Goal: Information Seeking & Learning: Find specific fact

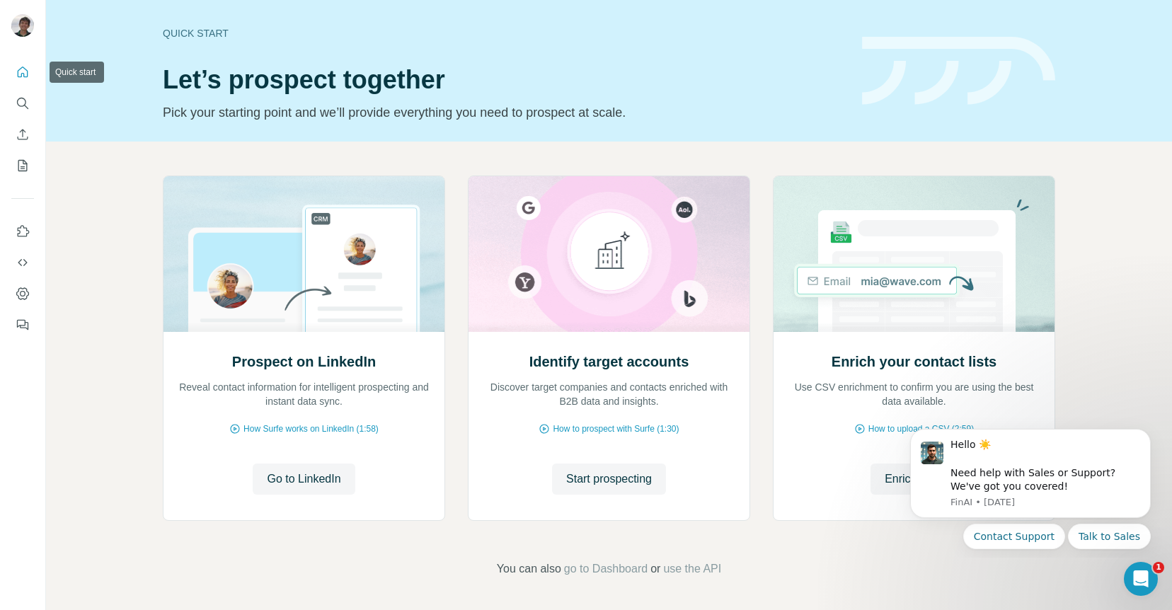
click at [26, 74] on icon "Quick start" at bounding box center [23, 72] width 14 height 14
drag, startPoint x: 25, startPoint y: 67, endPoint x: 55, endPoint y: 89, distance: 37.5
click at [27, 69] on icon "Quick start" at bounding box center [23, 72] width 14 height 14
click at [23, 76] on icon "Quick start" at bounding box center [23, 72] width 14 height 14
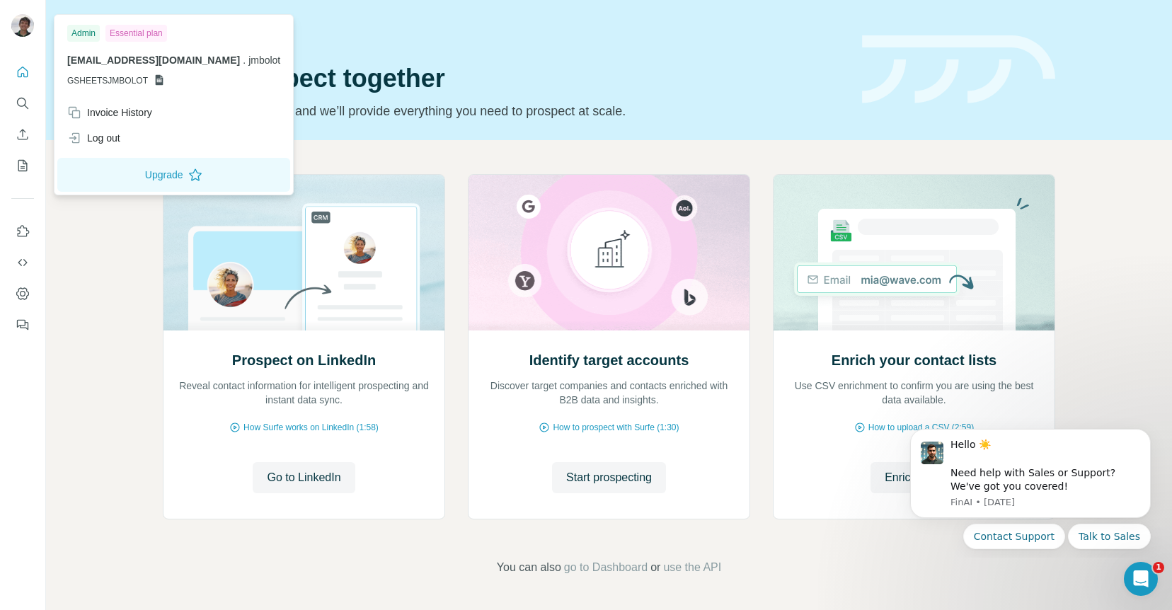
click at [21, 29] on img at bounding box center [22, 25] width 23 height 23
click at [23, 170] on icon "My lists" at bounding box center [23, 166] width 14 height 14
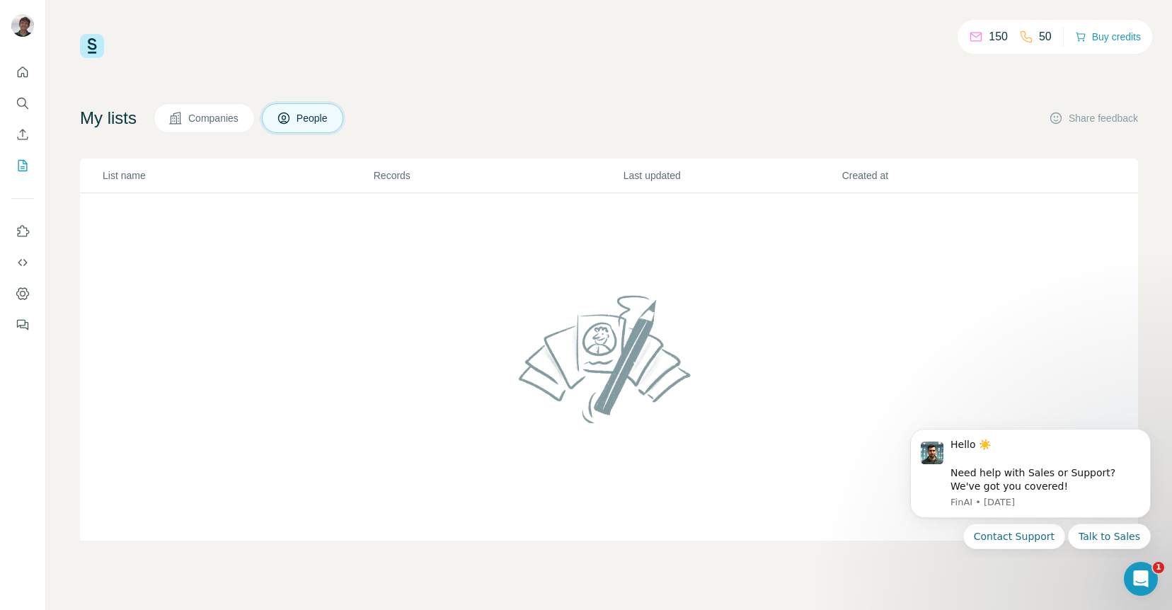
click at [221, 127] on button "Companies" at bounding box center [204, 118] width 101 height 30
drag, startPoint x: 295, startPoint y: 125, endPoint x: 230, endPoint y: 135, distance: 65.9
click at [294, 126] on button "People" at bounding box center [303, 118] width 82 height 30
click at [21, 101] on icon "Search" at bounding box center [23, 103] width 14 height 14
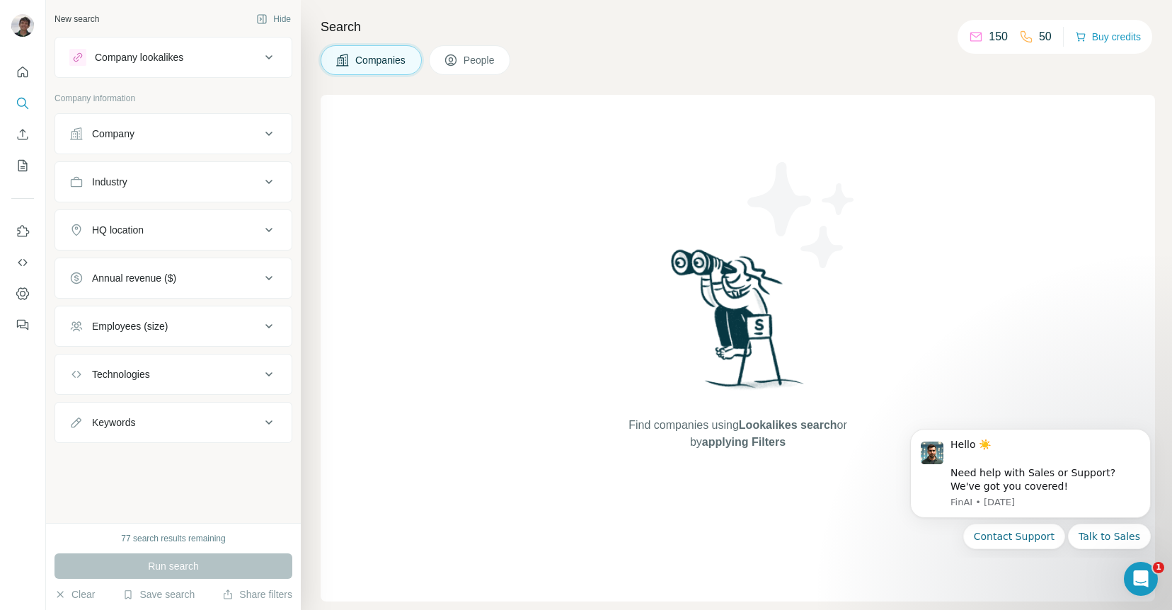
click at [140, 62] on div "Company lookalikes" at bounding box center [139, 57] width 88 height 14
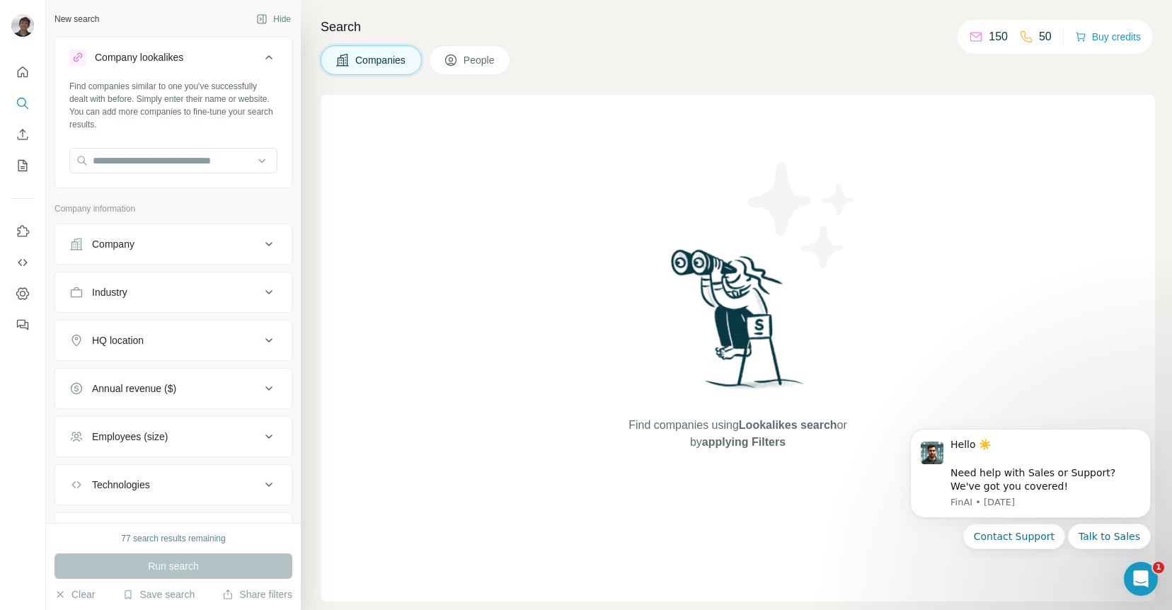
click at [140, 62] on div "Company lookalikes" at bounding box center [139, 57] width 88 height 14
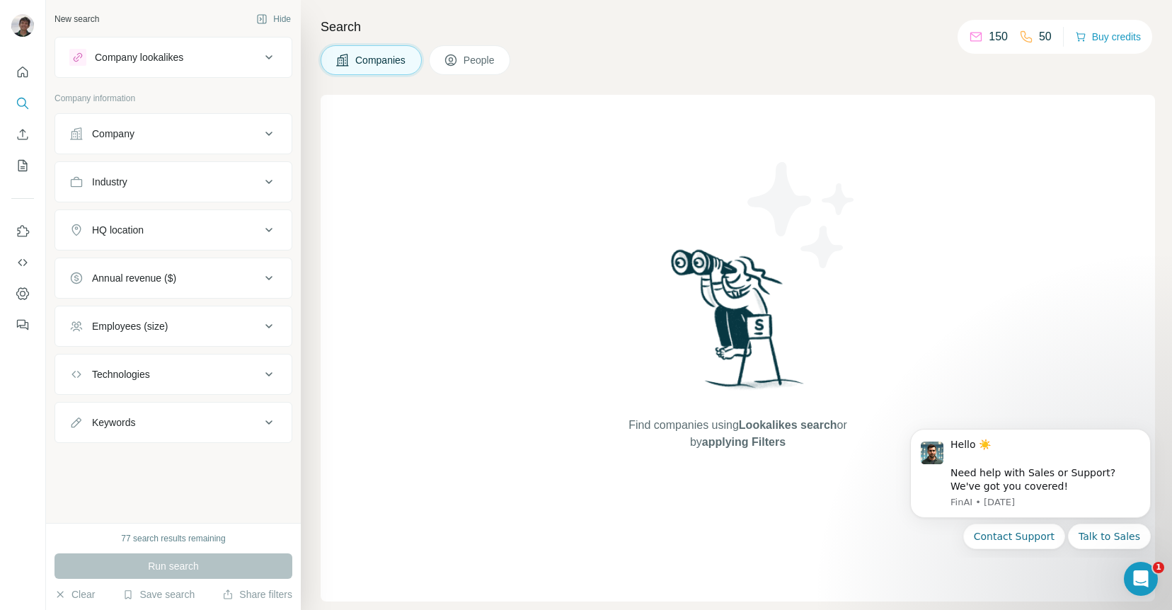
click at [135, 137] on div "Company" at bounding box center [113, 134] width 42 height 14
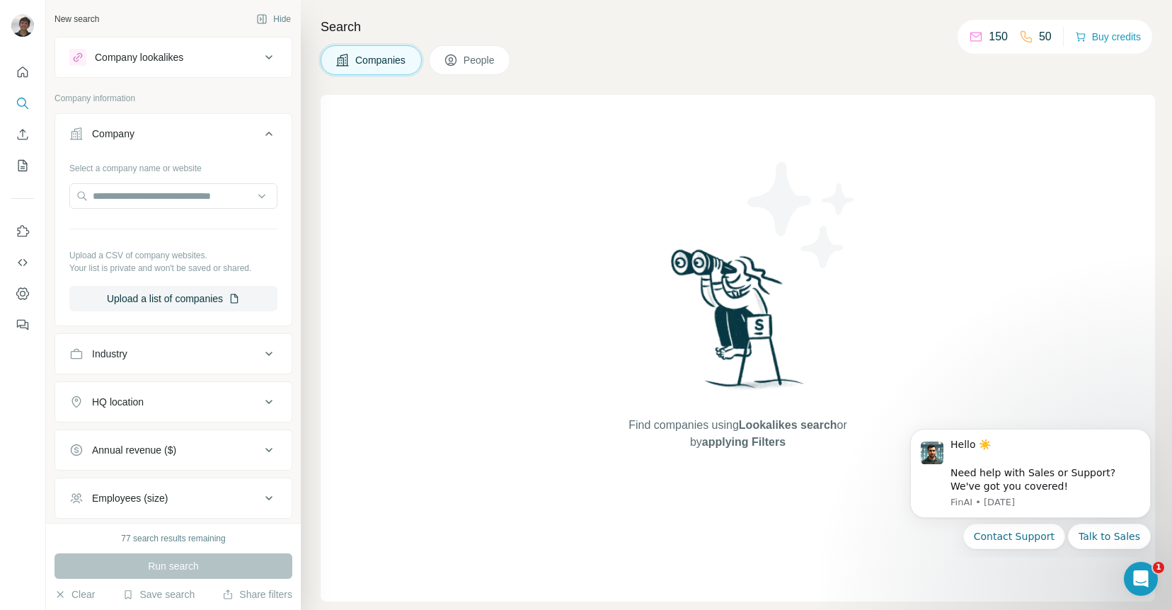
scroll to position [1, 0]
drag, startPoint x: 153, startPoint y: 194, endPoint x: 163, endPoint y: 195, distance: 10.0
click at [153, 195] on input "text" at bounding box center [173, 195] width 208 height 25
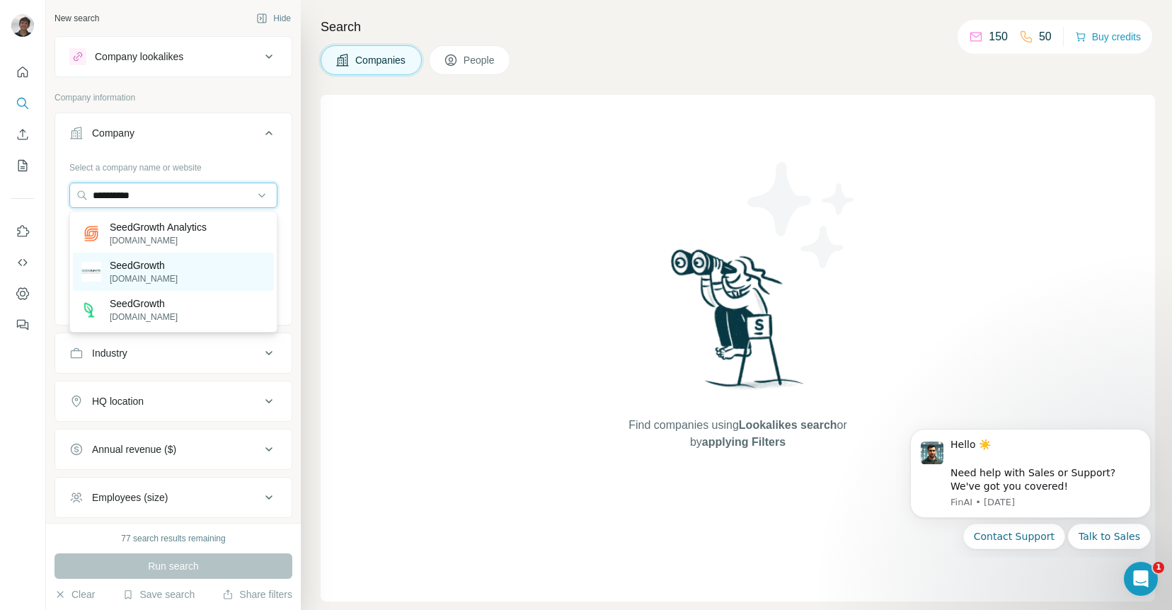
type input "**********"
click at [141, 277] on p "[DOMAIN_NAME]" at bounding box center [144, 279] width 68 height 13
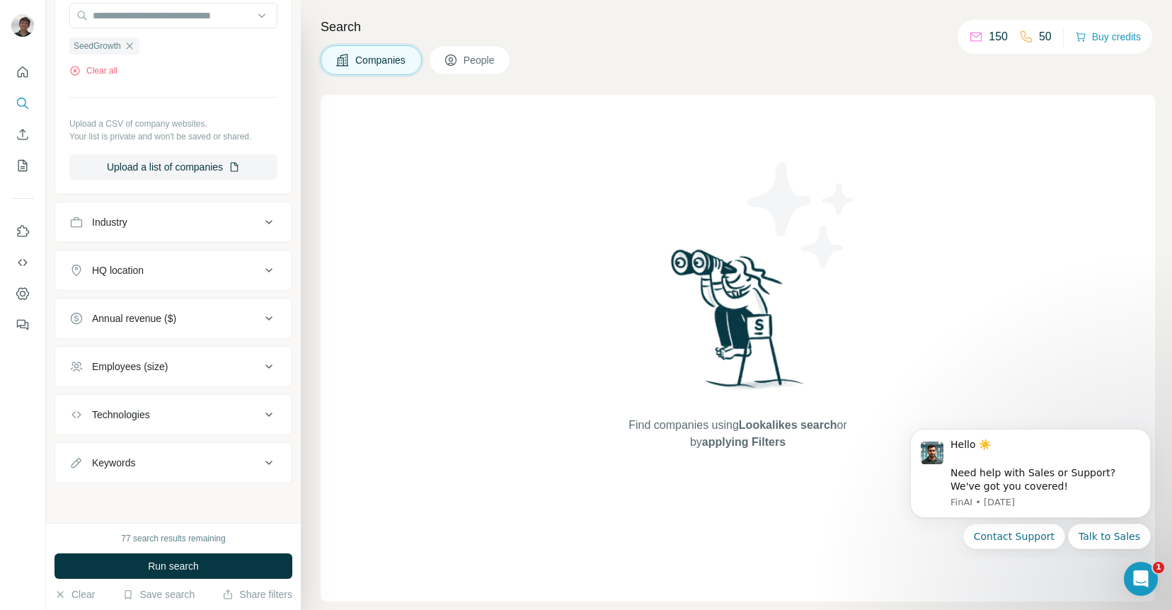
scroll to position [177, 0]
click at [142, 375] on div "Employees (size)" at bounding box center [130, 370] width 76 height 14
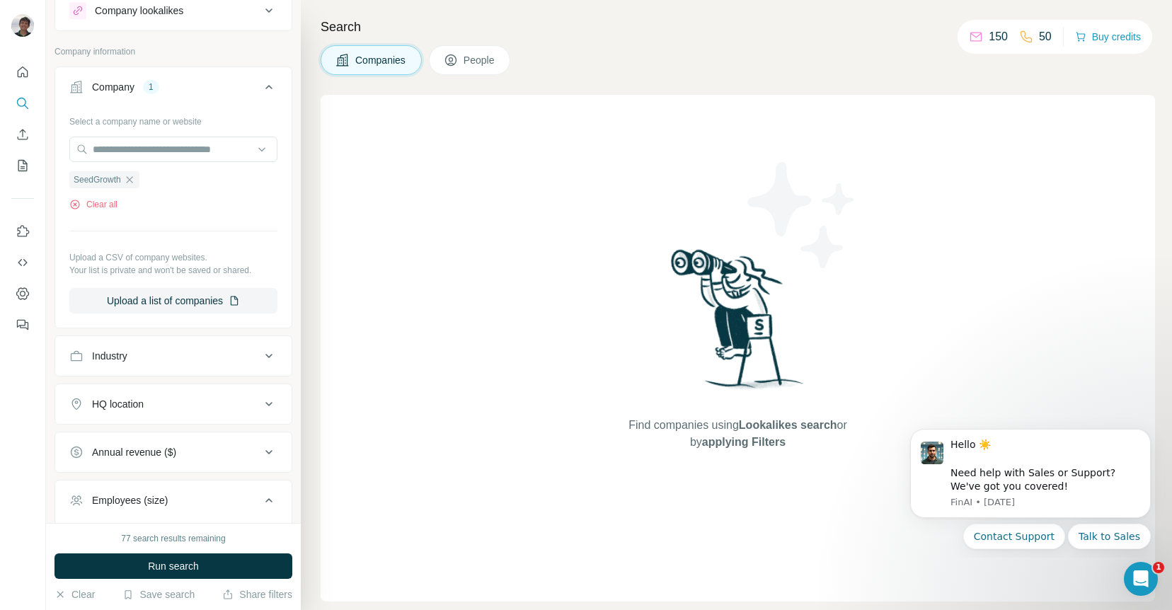
scroll to position [0, 0]
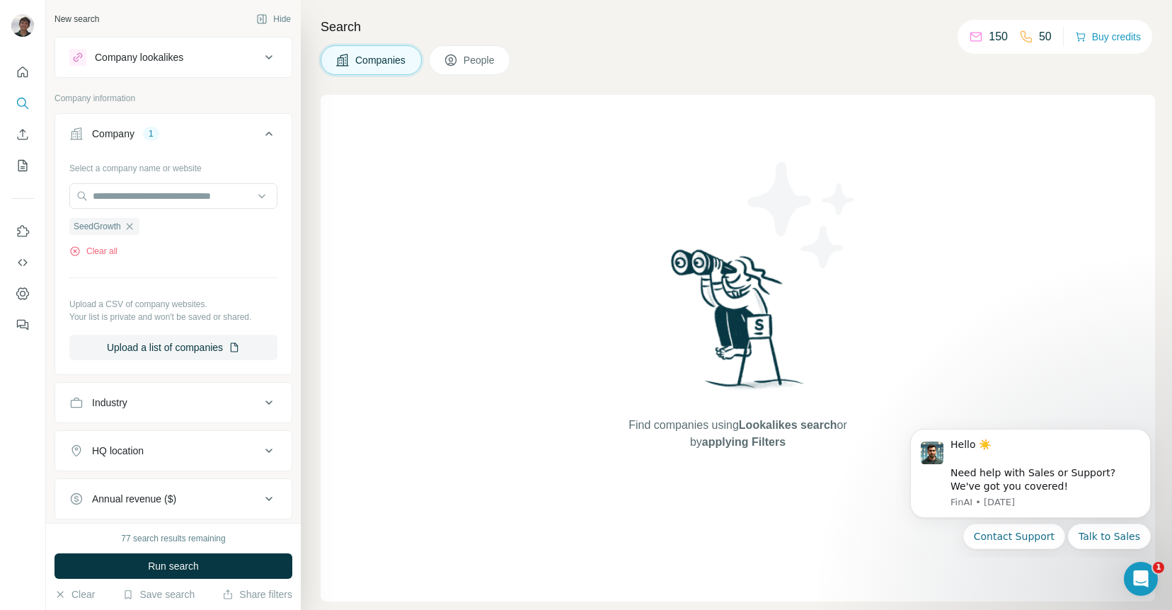
click at [157, 568] on span "Run search" at bounding box center [173, 566] width 51 height 14
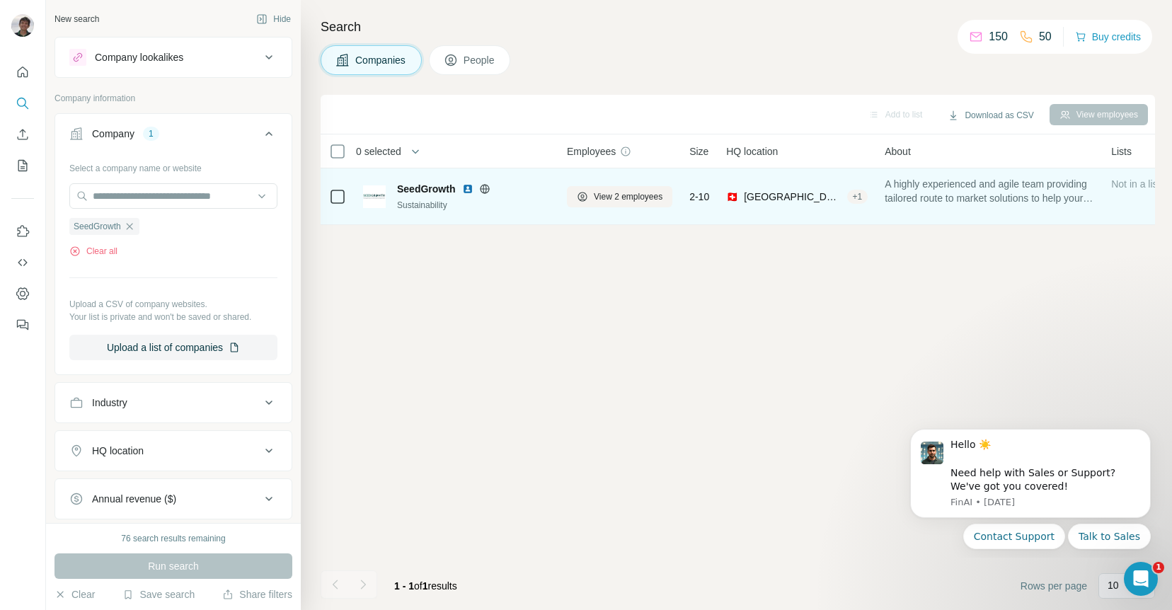
click at [786, 197] on span "[GEOGRAPHIC_DATA], [GEOGRAPHIC_DATA]" at bounding box center [792, 197] width 97 height 14
click at [430, 190] on span "SeedGrowth" at bounding box center [426, 189] width 58 height 14
click at [442, 190] on span "SeedGrowth" at bounding box center [426, 189] width 58 height 14
click at [695, 195] on span "2-10" at bounding box center [700, 197] width 20 height 14
click at [612, 198] on span "View 2 employees" at bounding box center [628, 196] width 69 height 13
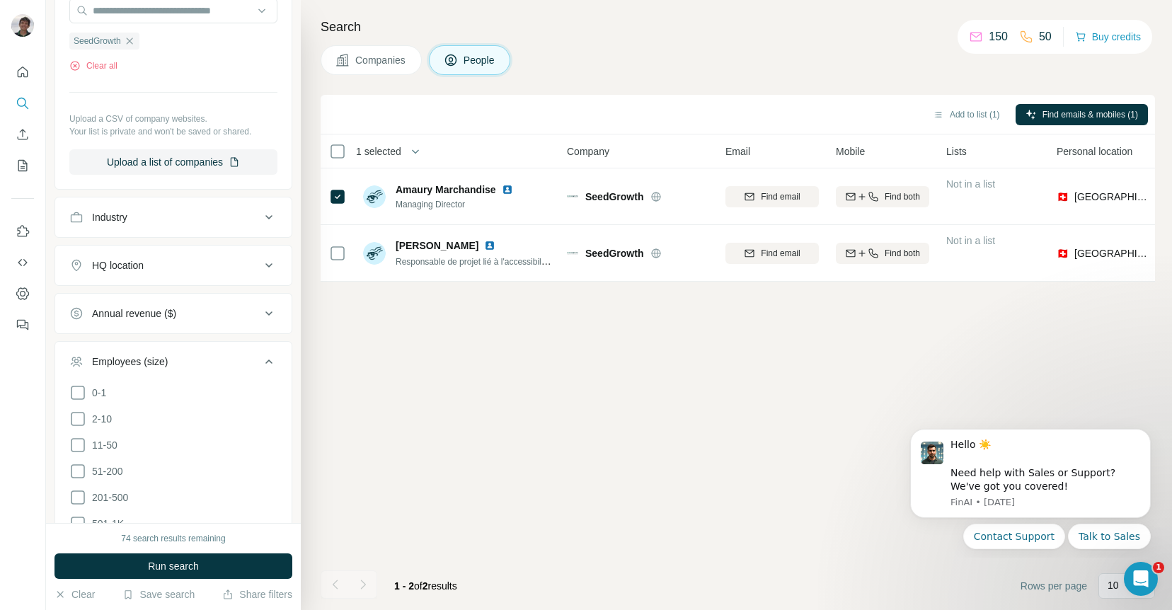
scroll to position [413, 0]
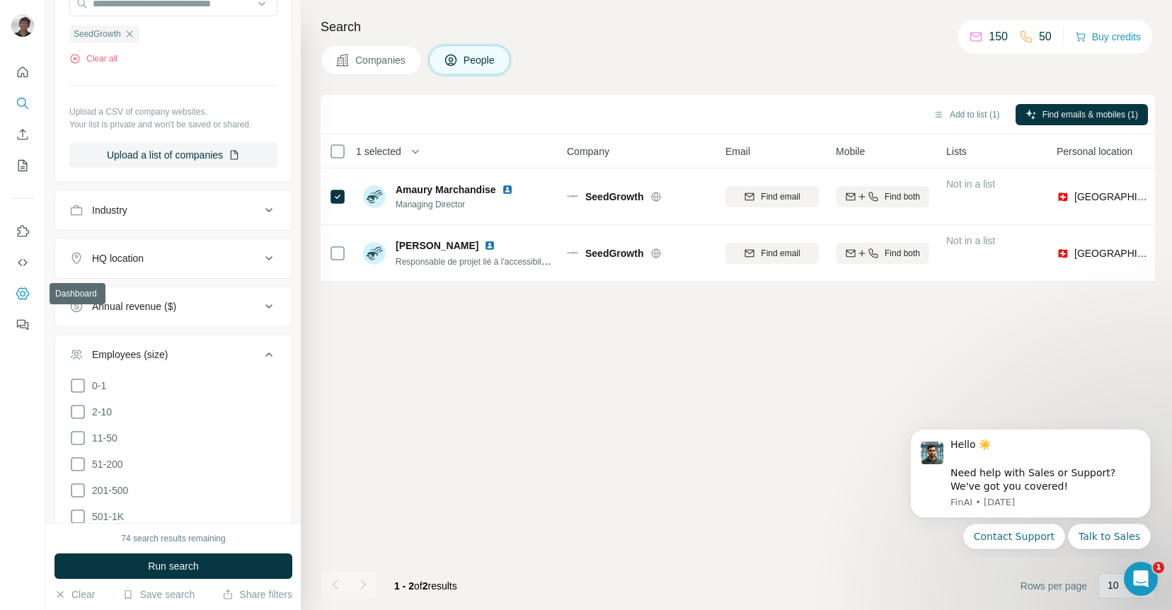
click at [21, 294] on icon "Dashboard" at bounding box center [23, 294] width 14 height 14
click at [23, 76] on icon "Quick start" at bounding box center [23, 72] width 14 height 14
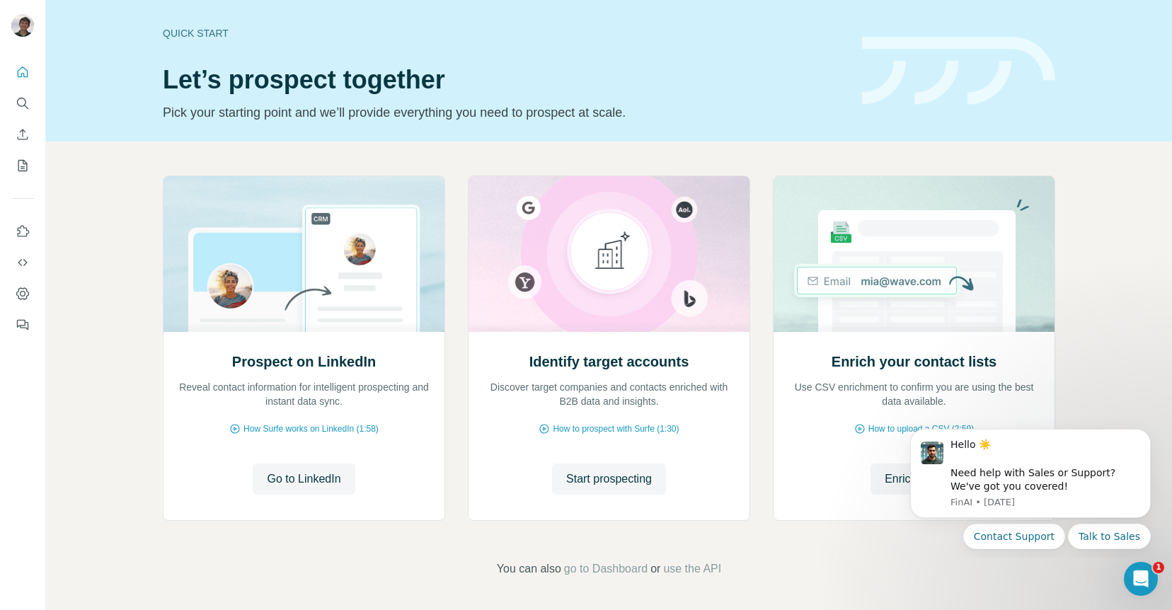
scroll to position [1, 0]
click at [617, 474] on span "Start prospecting" at bounding box center [609, 477] width 86 height 17
click at [893, 476] on html "Hello ☀️ ​ Need help with Sales or Support? We've got you covered! [GEOGRAPHIC_…" at bounding box center [1030, 487] width 283 height 142
click at [898, 481] on body "Hello ☀️ ​ Need help with Sales or Support? We've got you covered! [GEOGRAPHIC_…" at bounding box center [1031, 487] width 272 height 130
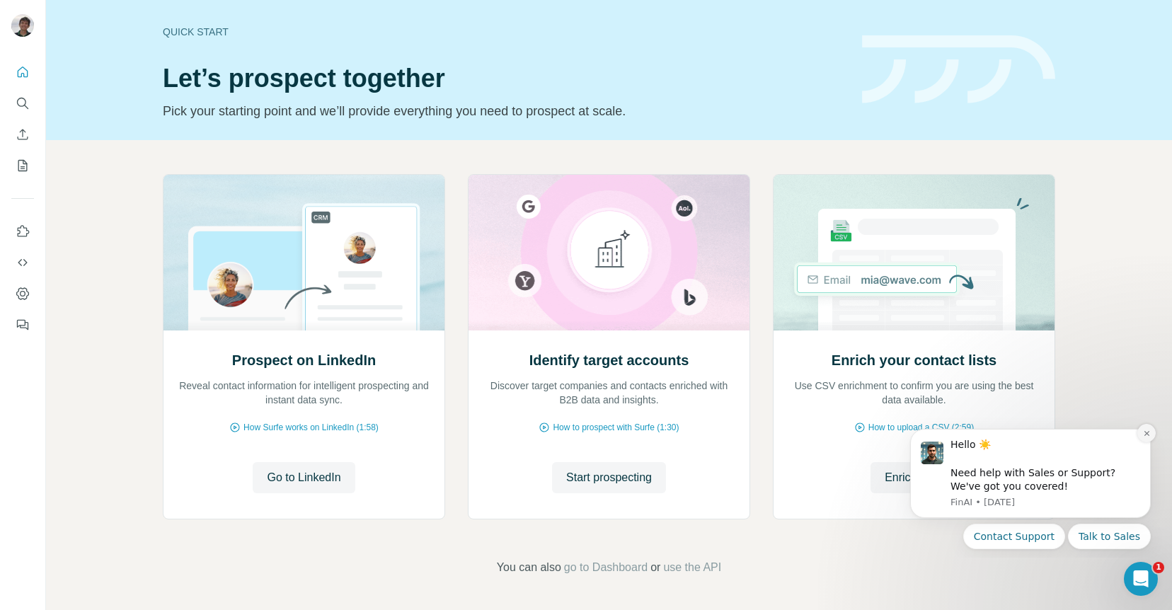
click at [1146, 436] on icon "Dismiss notification" at bounding box center [1147, 434] width 8 height 8
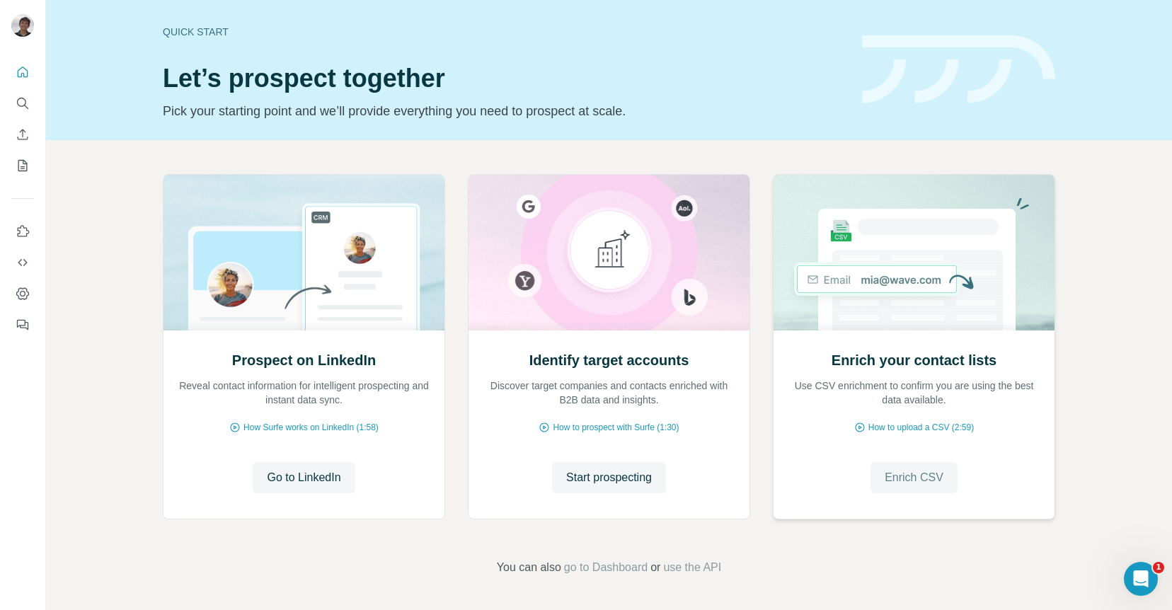
click at [920, 479] on span "Enrich CSV" at bounding box center [914, 477] width 59 height 17
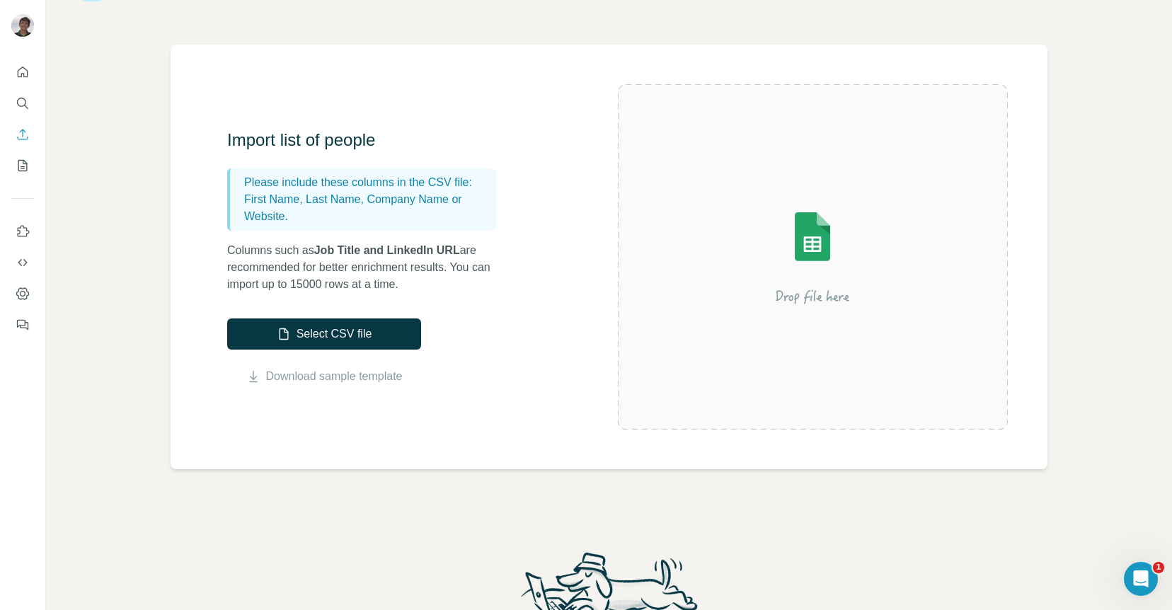
scroll to position [61, 0]
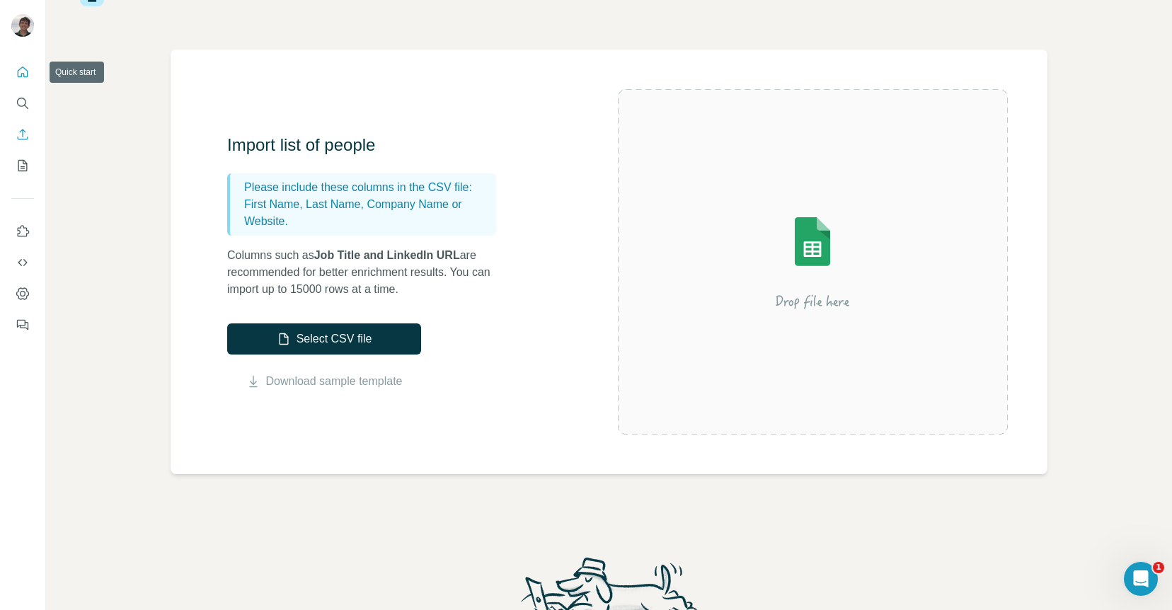
click at [23, 73] on icon "Quick start" at bounding box center [23, 72] width 11 height 11
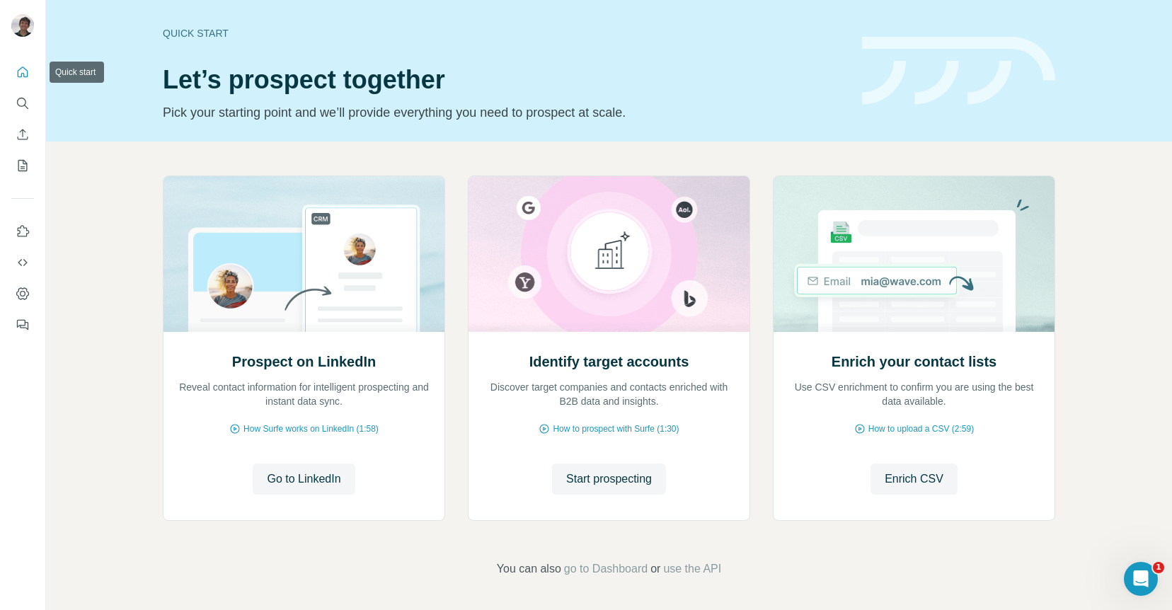
click at [21, 76] on icon "Quick start" at bounding box center [23, 72] width 14 height 14
click at [18, 168] on icon "My lists" at bounding box center [22, 165] width 9 height 11
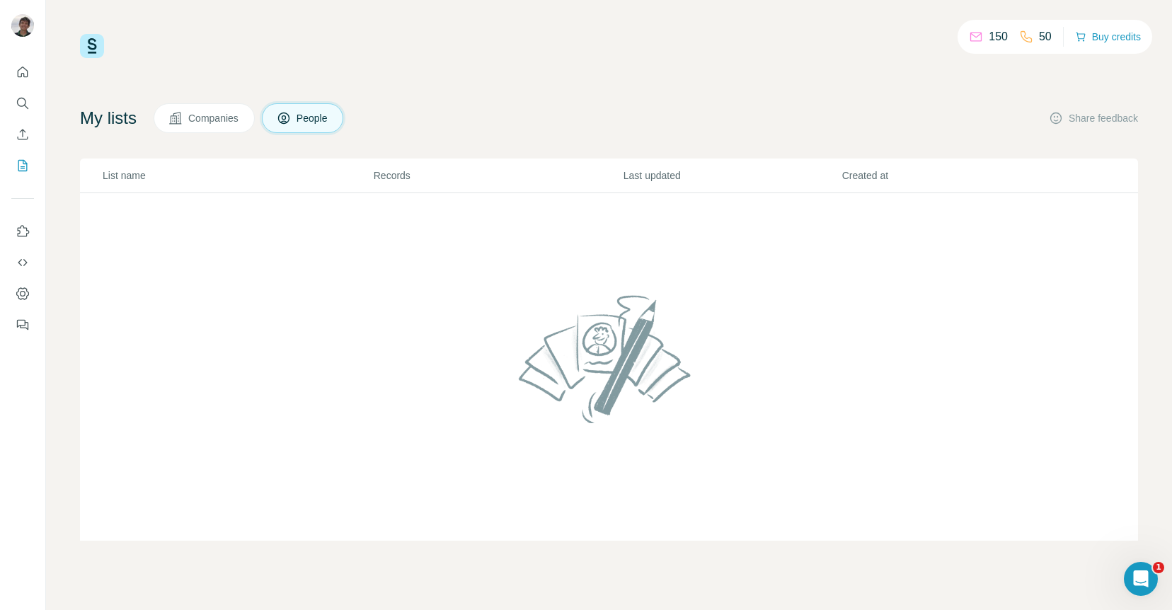
drag, startPoint x: 329, startPoint y: 122, endPoint x: 320, endPoint y: 124, distance: 9.4
click at [329, 122] on span "People" at bounding box center [313, 118] width 33 height 14
click at [21, 103] on icon "Search" at bounding box center [23, 103] width 14 height 14
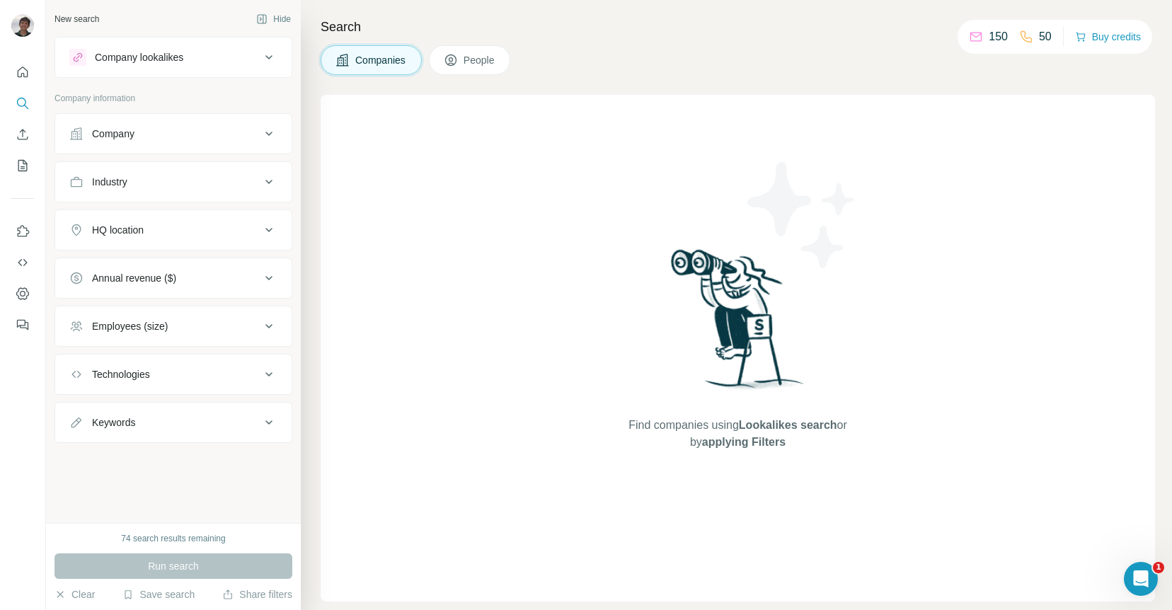
click at [226, 58] on div "Company lookalikes" at bounding box center [164, 57] width 191 height 17
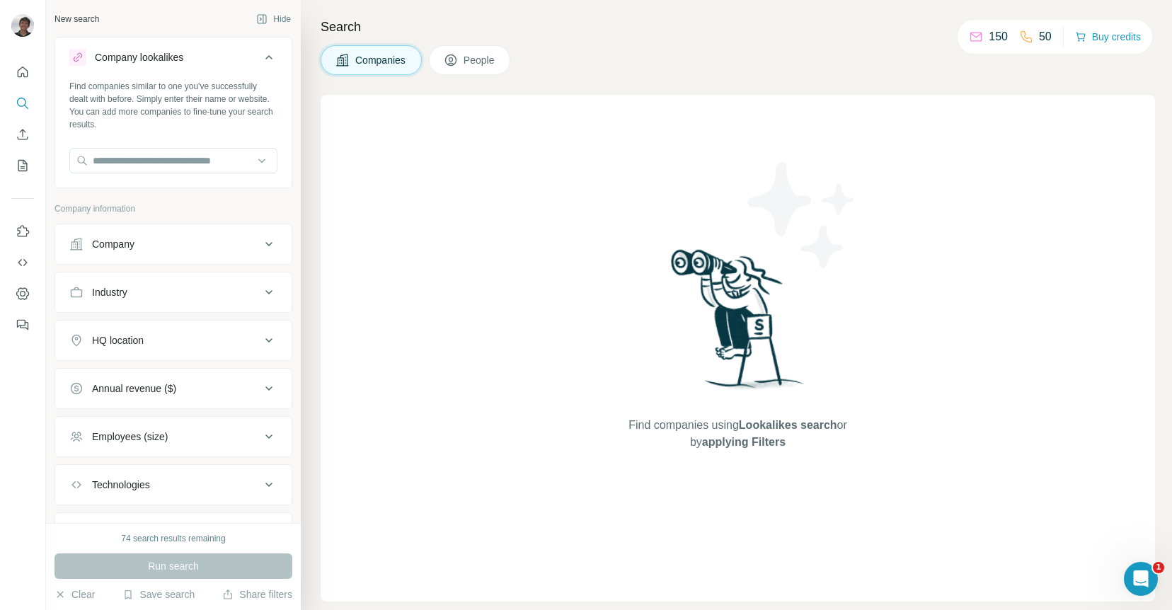
click at [226, 58] on div "Company lookalikes" at bounding box center [164, 57] width 191 height 17
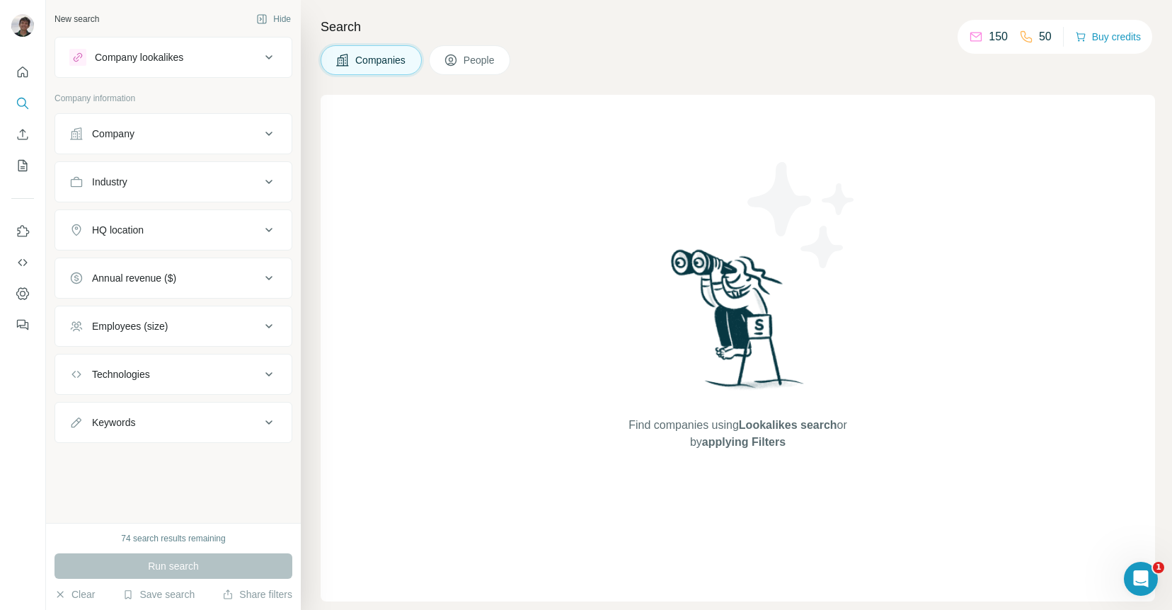
click at [161, 140] on button "Company" at bounding box center [173, 134] width 236 height 34
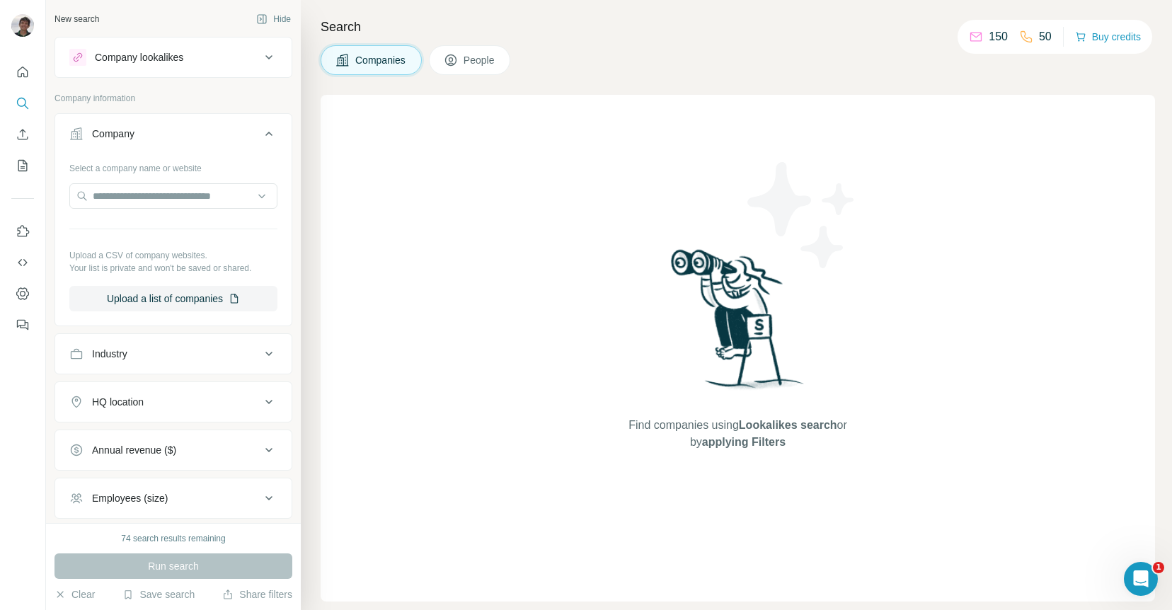
click at [452, 63] on icon at bounding box center [450, 61] width 7 height 8
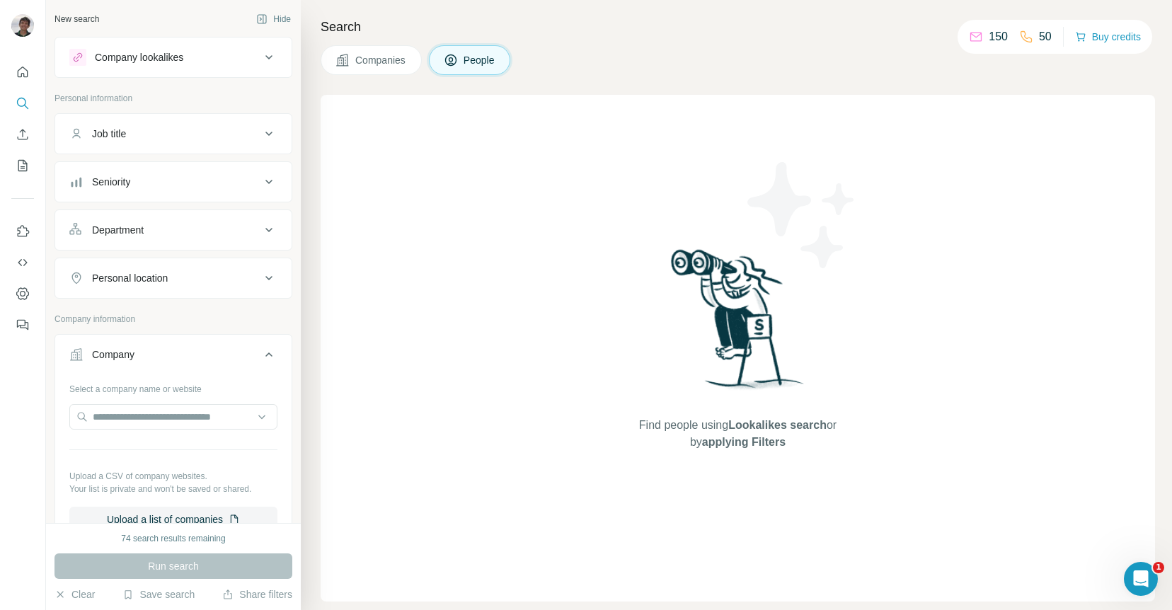
click at [157, 133] on div "Job title" at bounding box center [164, 134] width 191 height 14
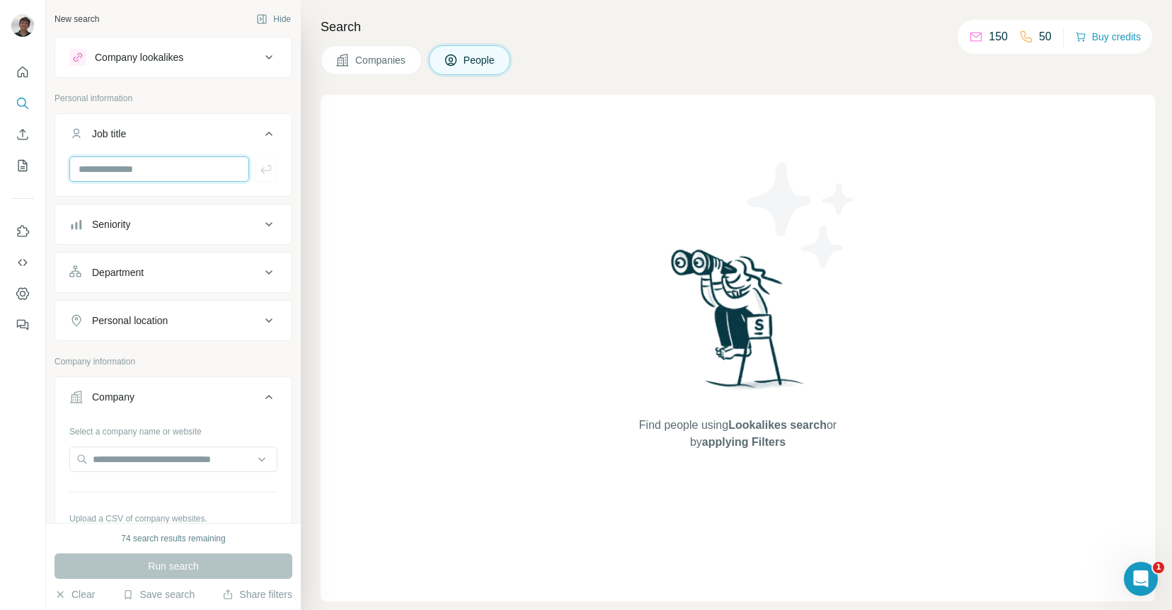
click at [146, 163] on input "text" at bounding box center [159, 168] width 180 height 25
type input "*********"
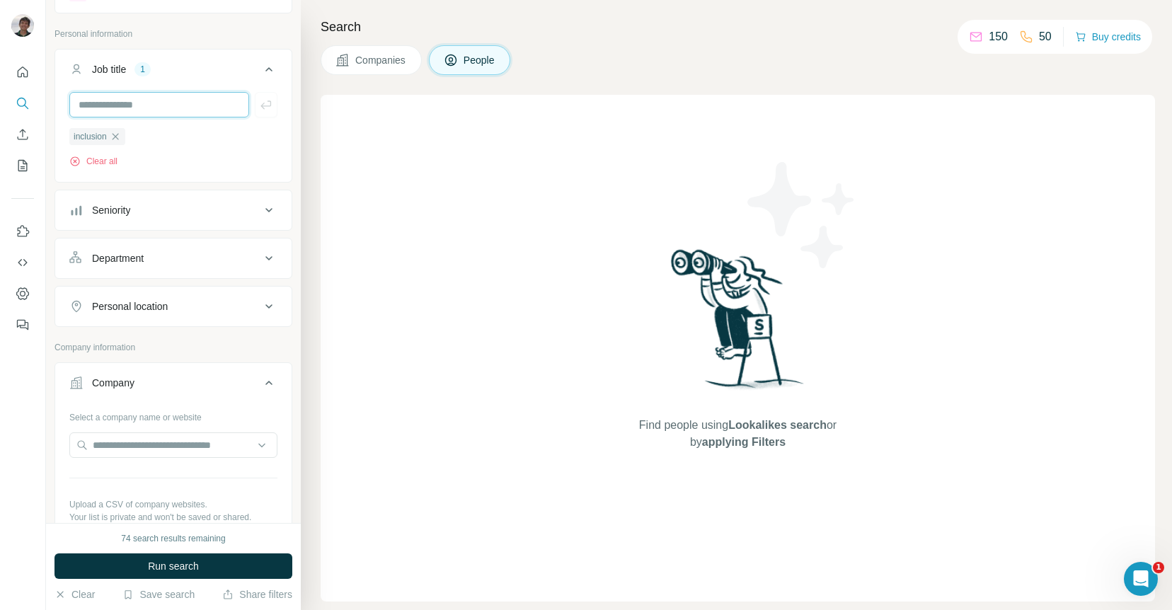
scroll to position [67, 0]
click at [198, 217] on button "Seniority" at bounding box center [173, 208] width 236 height 34
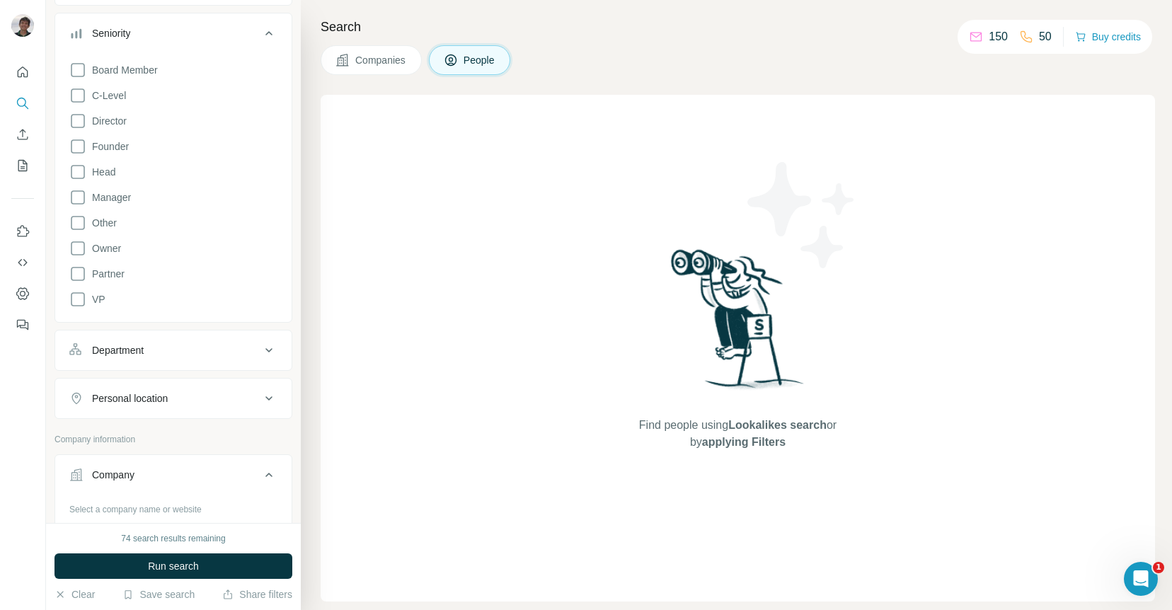
click at [377, 279] on div "Find people using Lookalikes search or by applying Filters" at bounding box center [738, 348] width 835 height 507
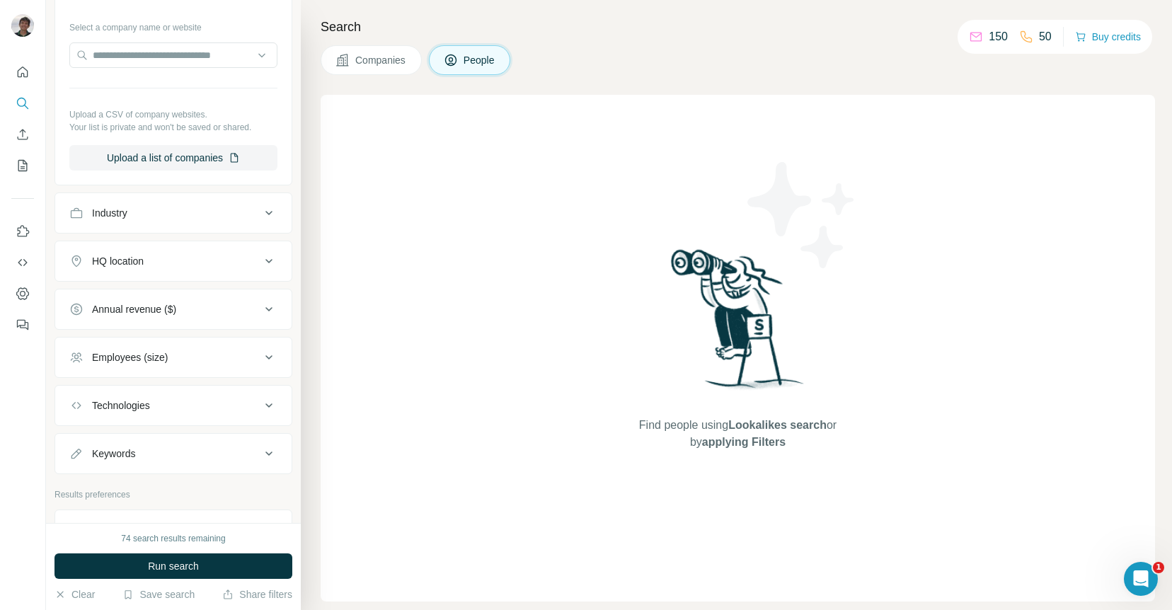
scroll to position [723, 0]
click at [166, 214] on div "Industry" at bounding box center [164, 214] width 191 height 14
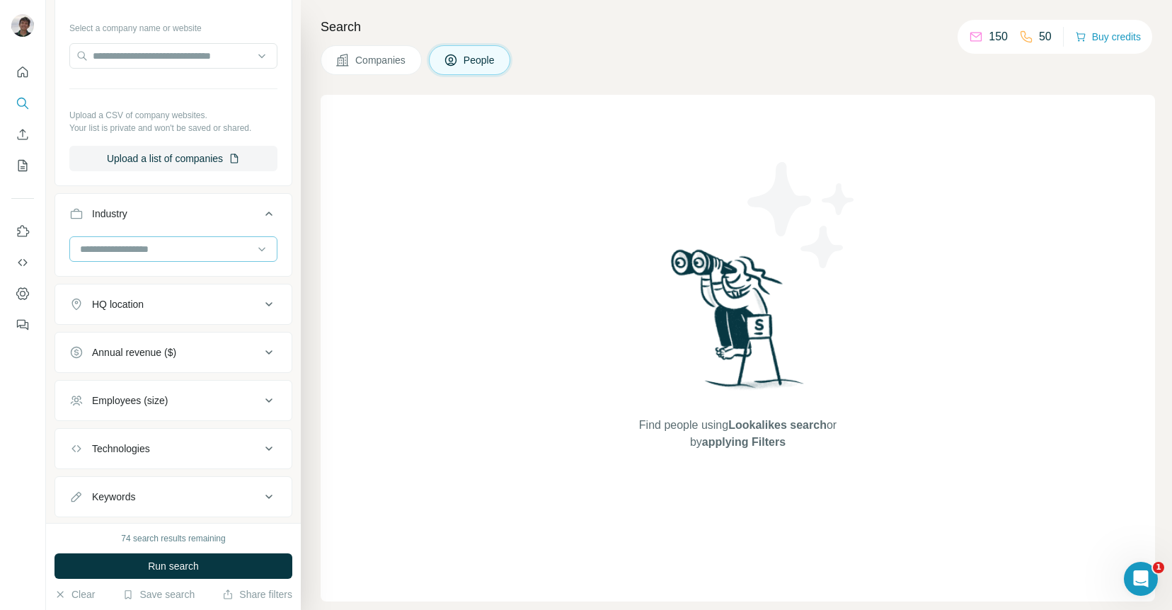
click at [159, 246] on input at bounding box center [166, 249] width 175 height 16
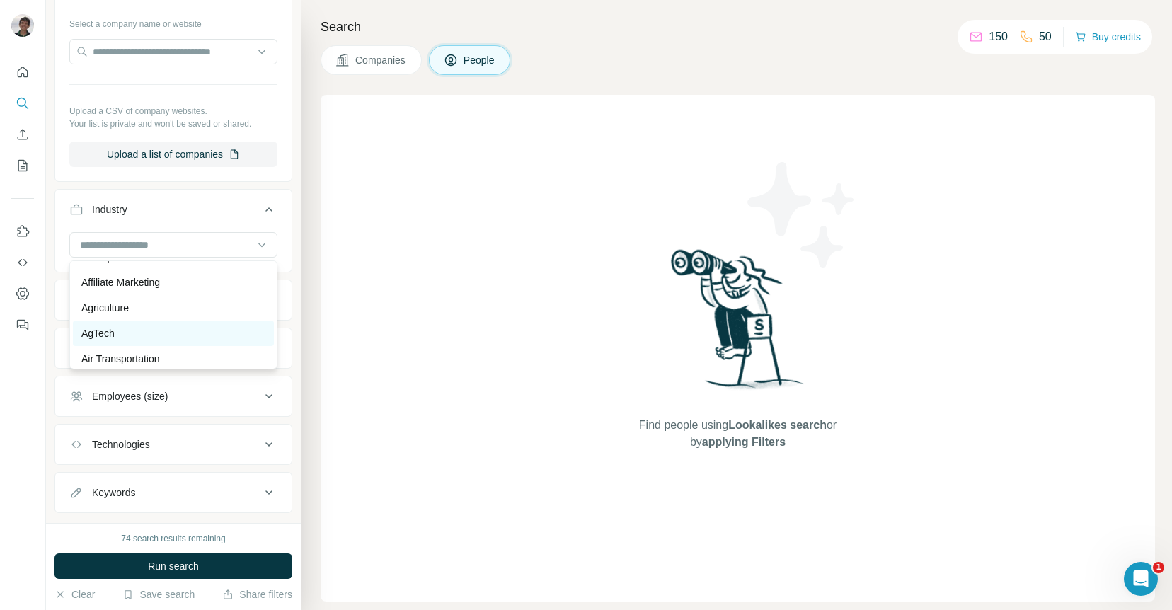
scroll to position [279, 0]
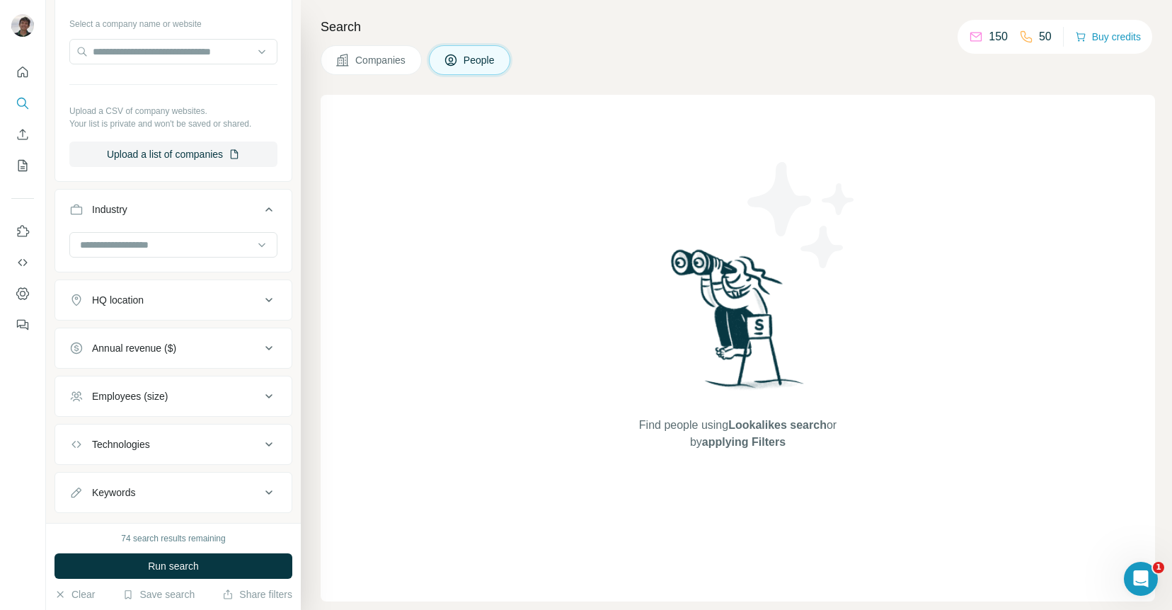
click at [334, 288] on div "Find people using Lookalikes search or by applying Filters" at bounding box center [738, 348] width 835 height 507
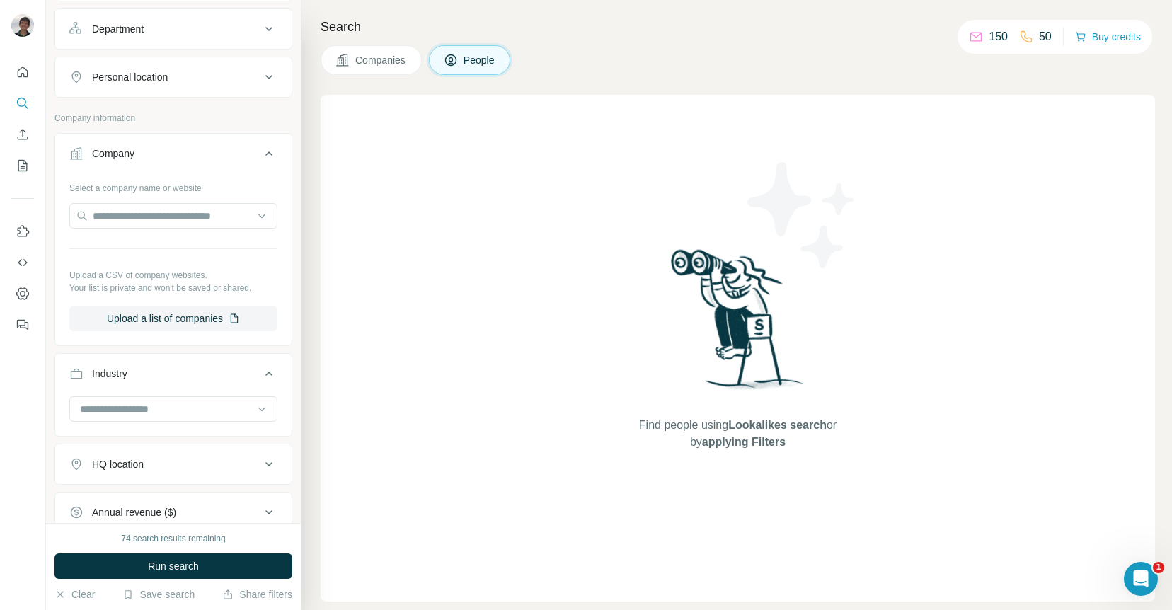
scroll to position [564, 0]
click at [154, 217] on input "text" at bounding box center [173, 214] width 208 height 25
type input "*"
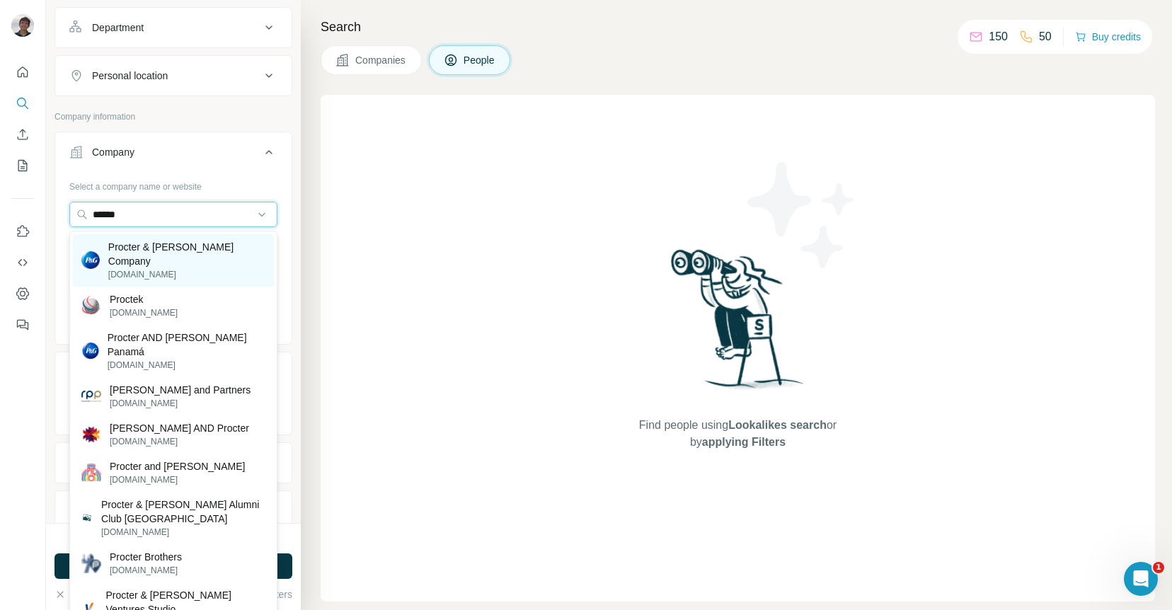
type input "******"
click at [179, 246] on p "Procter & [PERSON_NAME] Company" at bounding box center [186, 254] width 157 height 28
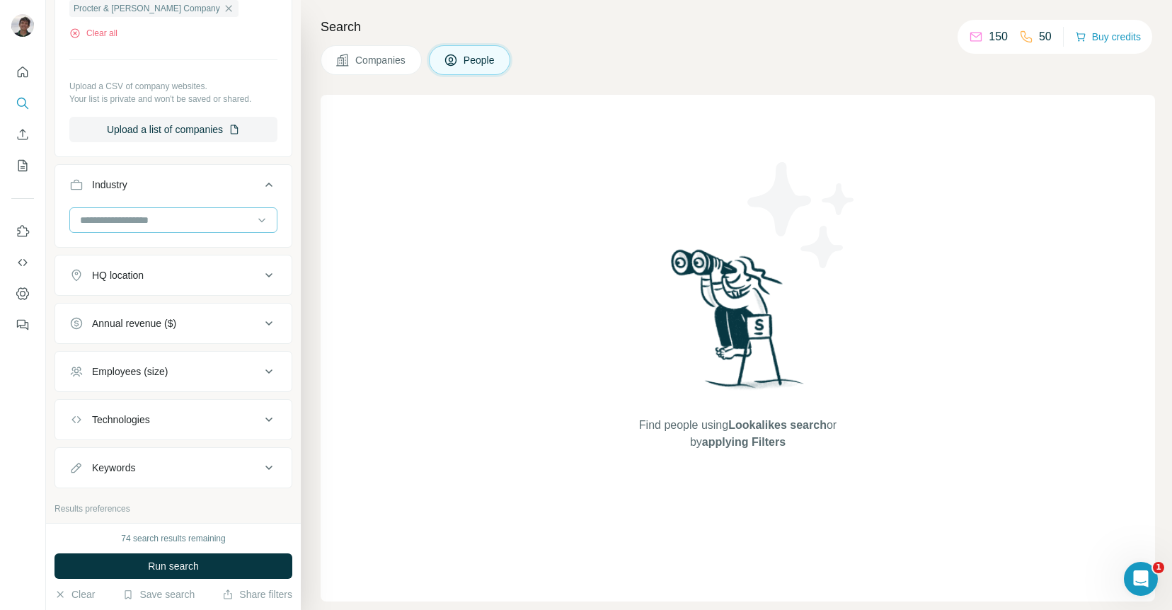
click at [178, 282] on div "HQ location" at bounding box center [164, 275] width 191 height 14
click at [178, 277] on div "HQ location" at bounding box center [164, 275] width 191 height 14
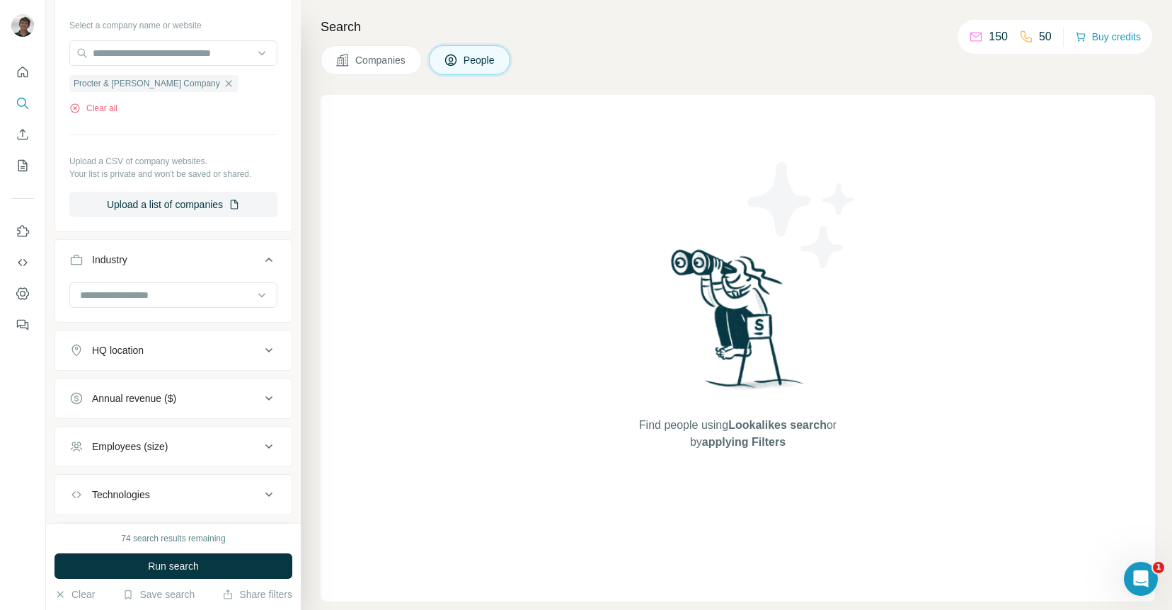
scroll to position [727, 0]
click at [132, 347] on div "HQ location" at bounding box center [118, 349] width 52 height 14
click at [139, 382] on input "text" at bounding box center [173, 384] width 208 height 25
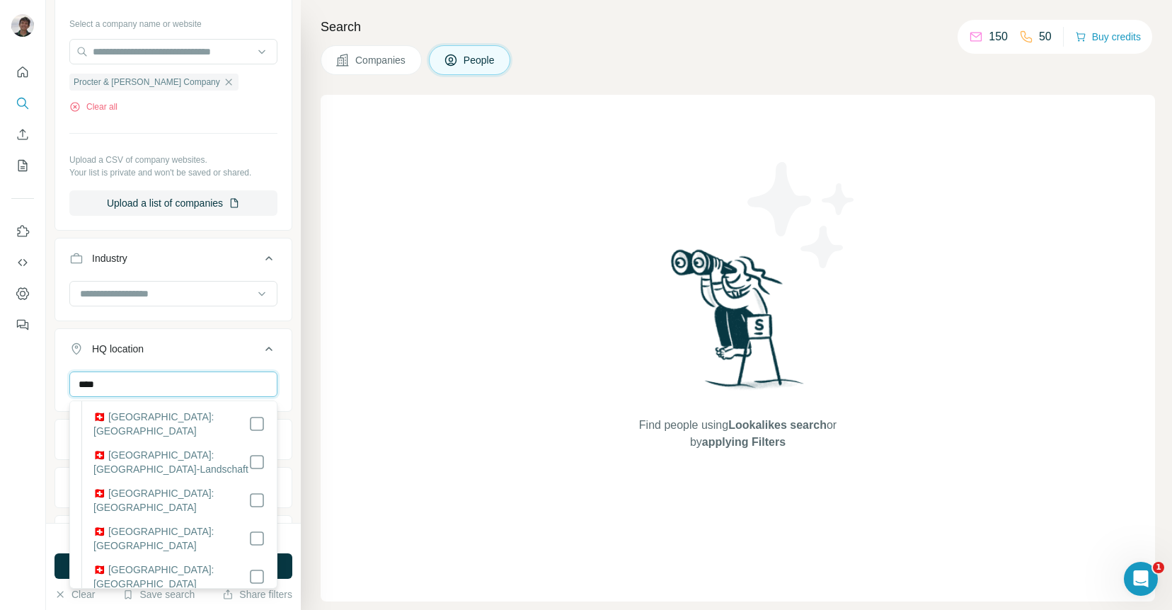
scroll to position [155, 0]
type input "****"
click at [310, 505] on div "Search Companies People Find people using Lookalikes search or by applying Filt…" at bounding box center [736, 305] width 871 height 610
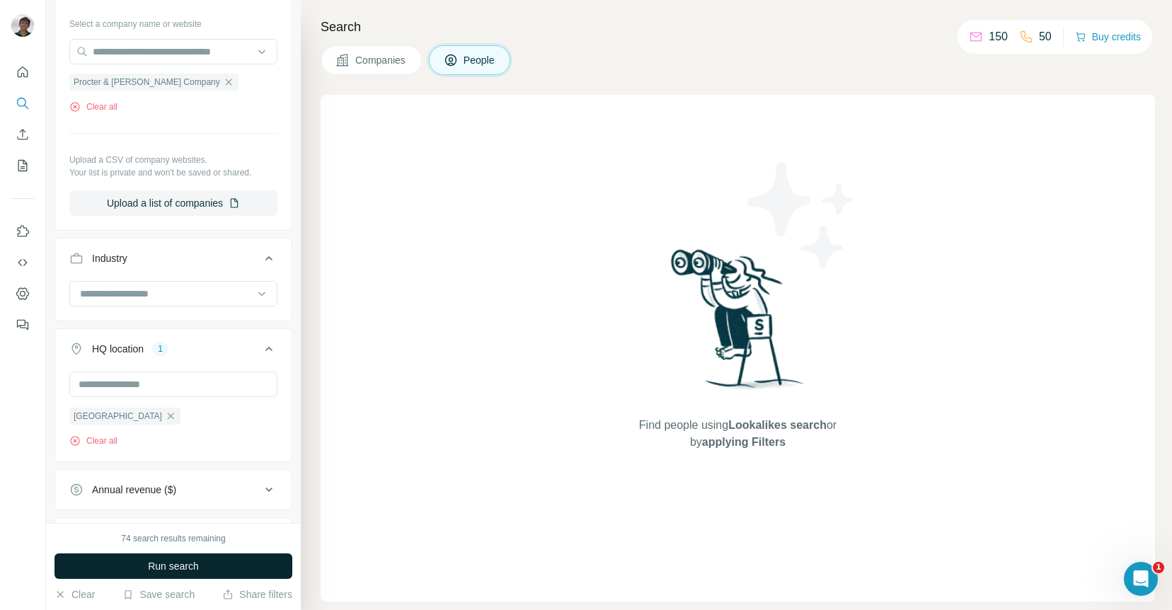
click at [241, 566] on button "Run search" at bounding box center [174, 566] width 238 height 25
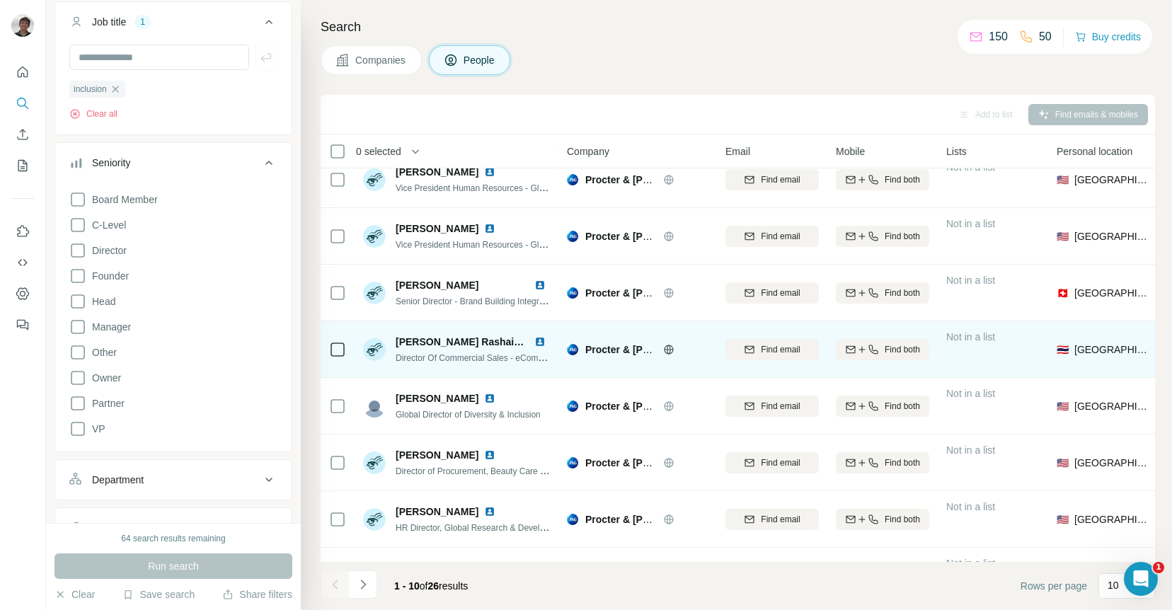
scroll to position [149, 0]
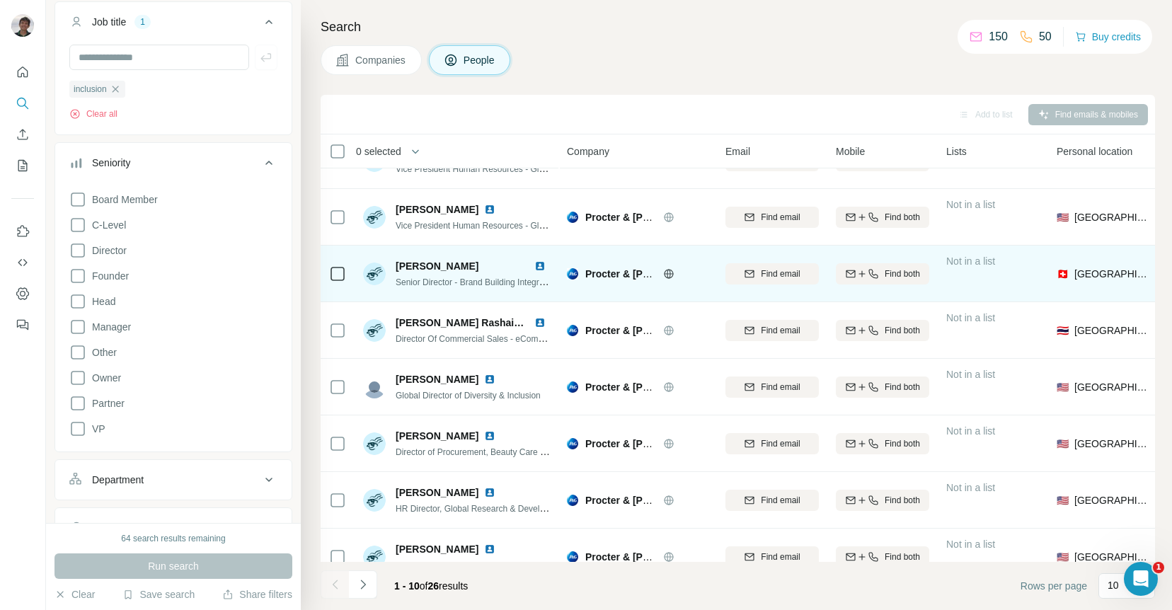
click at [539, 263] on img at bounding box center [540, 266] width 11 height 11
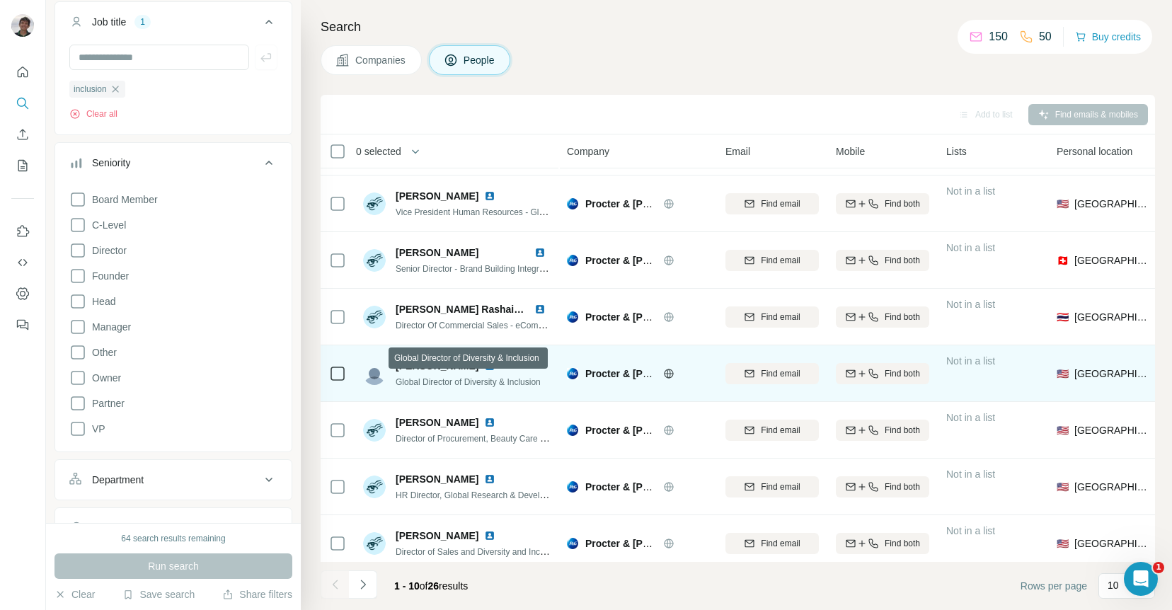
scroll to position [145, 0]
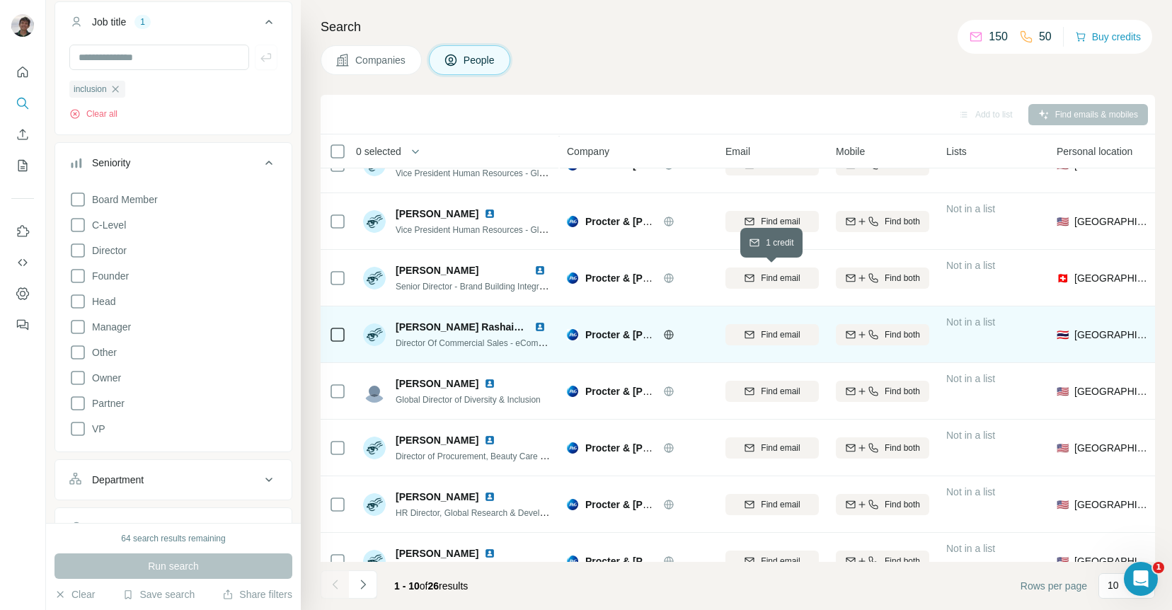
click at [794, 278] on span "Find email" at bounding box center [780, 278] width 39 height 13
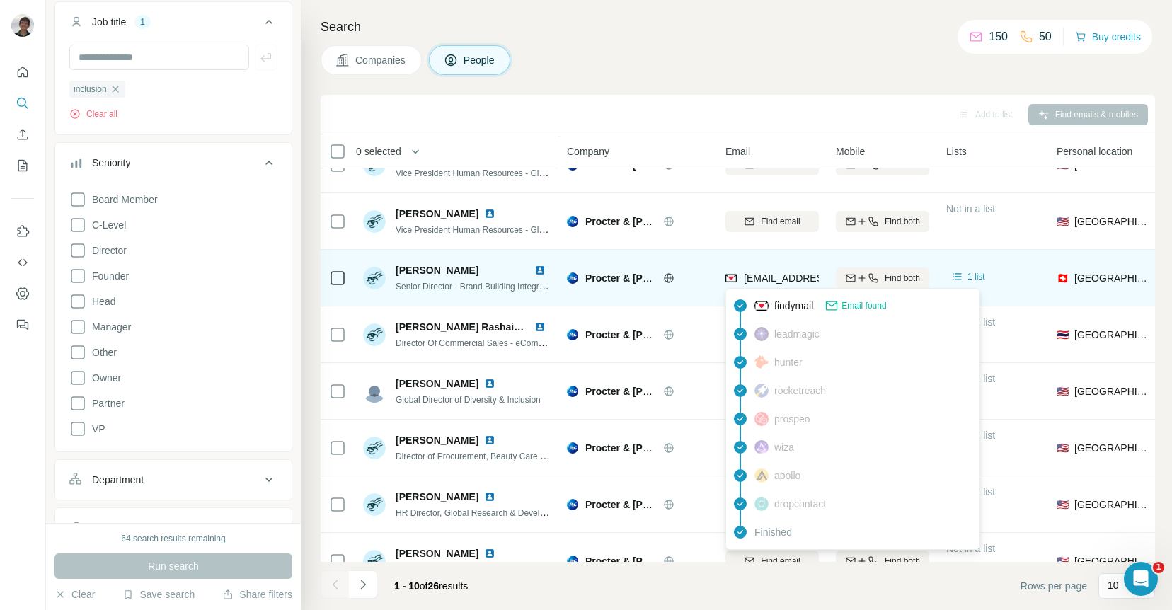
scroll to position [145, 36]
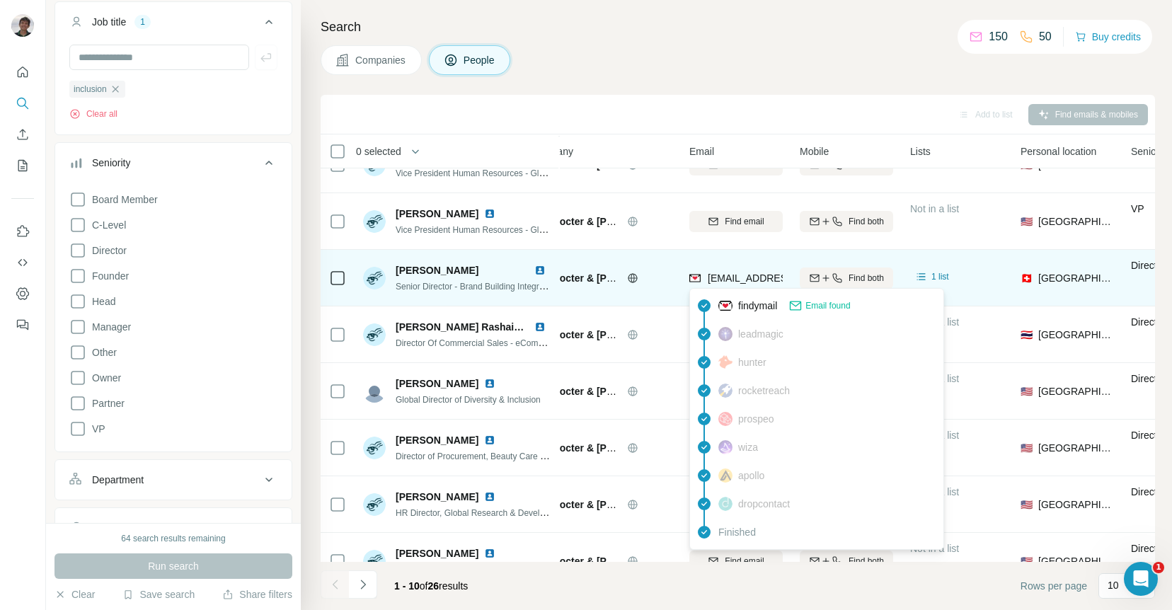
click at [738, 281] on span "[EMAIL_ADDRESS][DOMAIN_NAME]" at bounding box center [792, 278] width 168 height 11
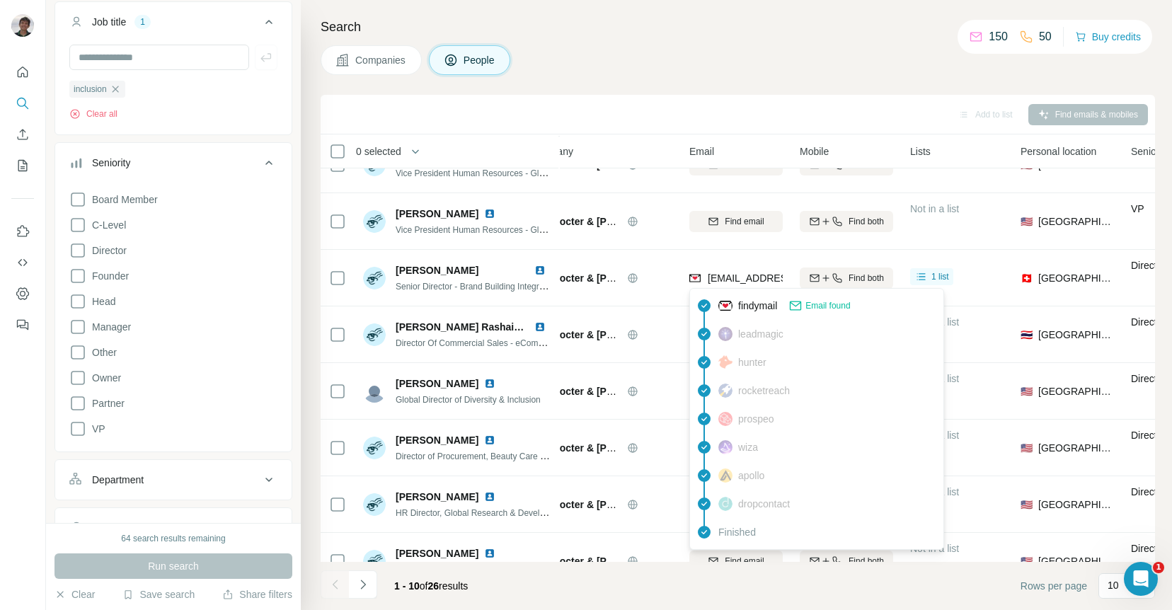
click at [699, 42] on div "Search Companies People Add to list Find emails & mobiles 0 selected People Com…" at bounding box center [736, 305] width 871 height 610
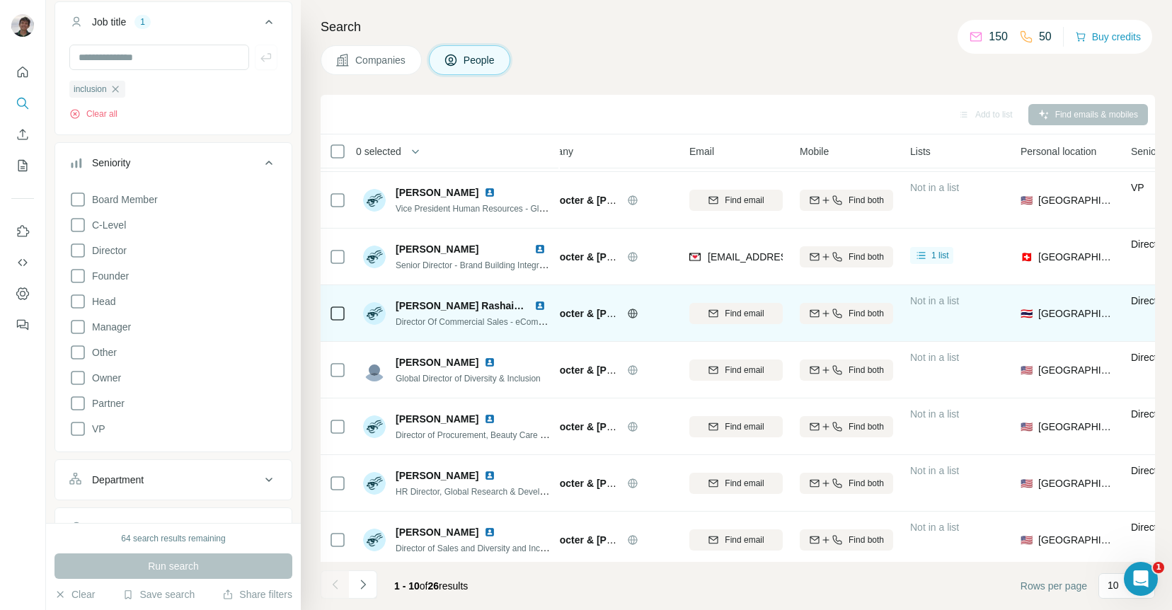
scroll to position [164, 36]
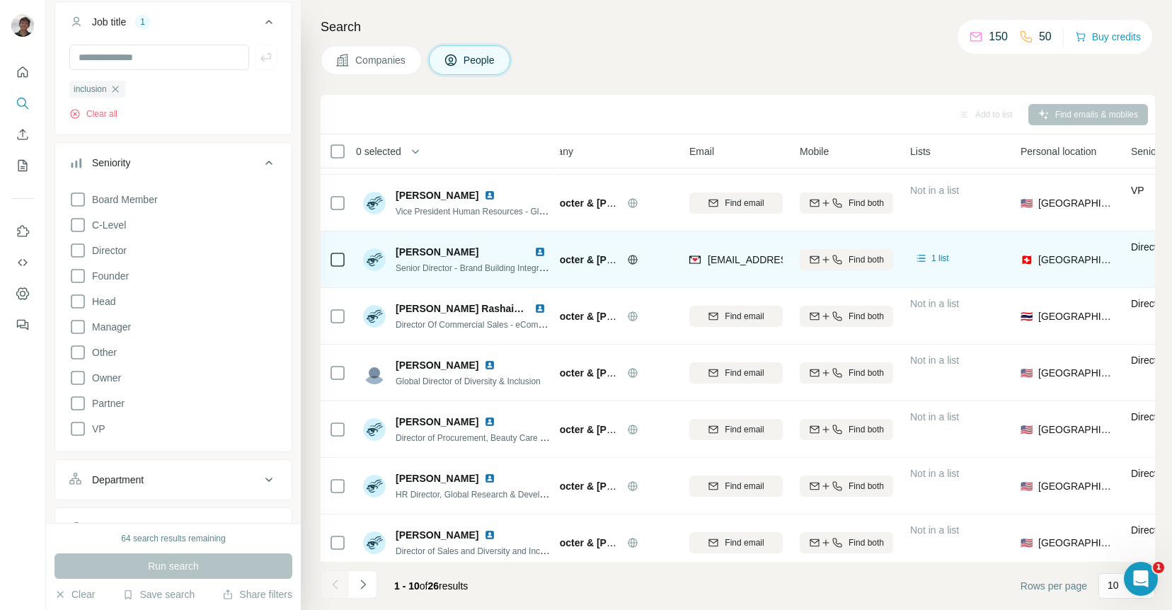
click at [458, 253] on span "[PERSON_NAME]" at bounding box center [437, 251] width 83 height 11
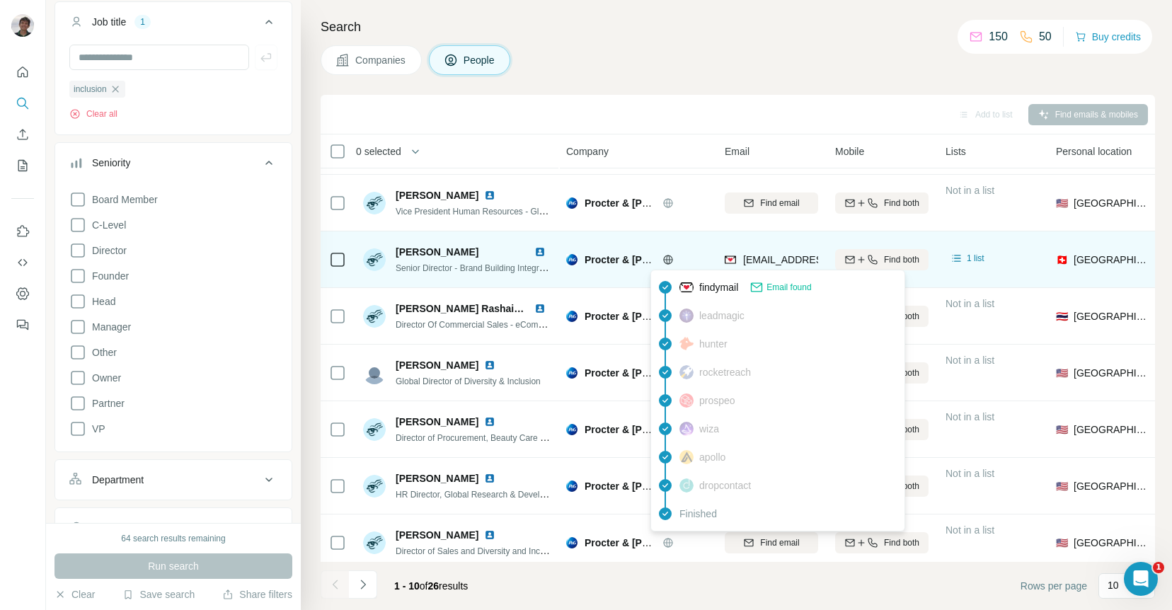
scroll to position [164, 0]
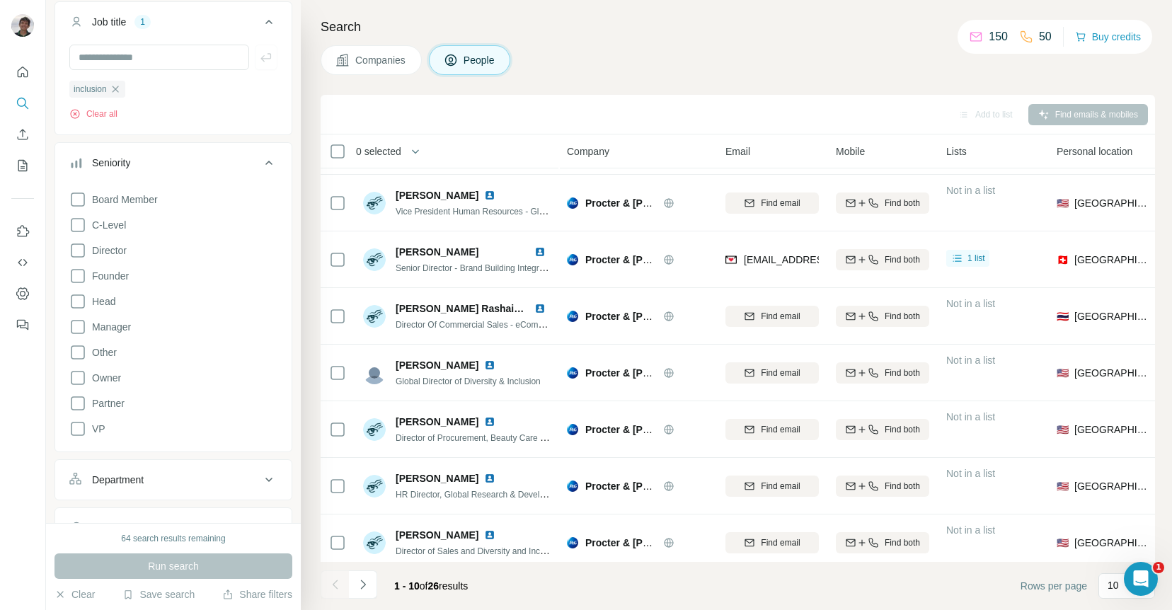
click at [694, 42] on div "Search Companies People Add to list Find emails & mobiles 0 selected People Com…" at bounding box center [736, 305] width 871 height 610
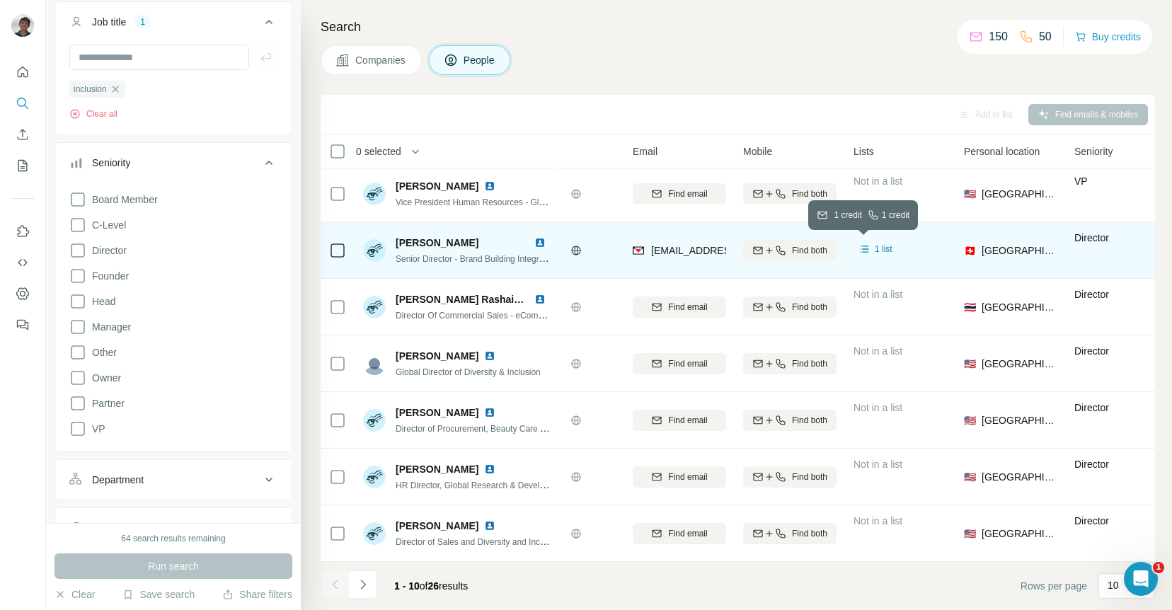
scroll to position [173, 0]
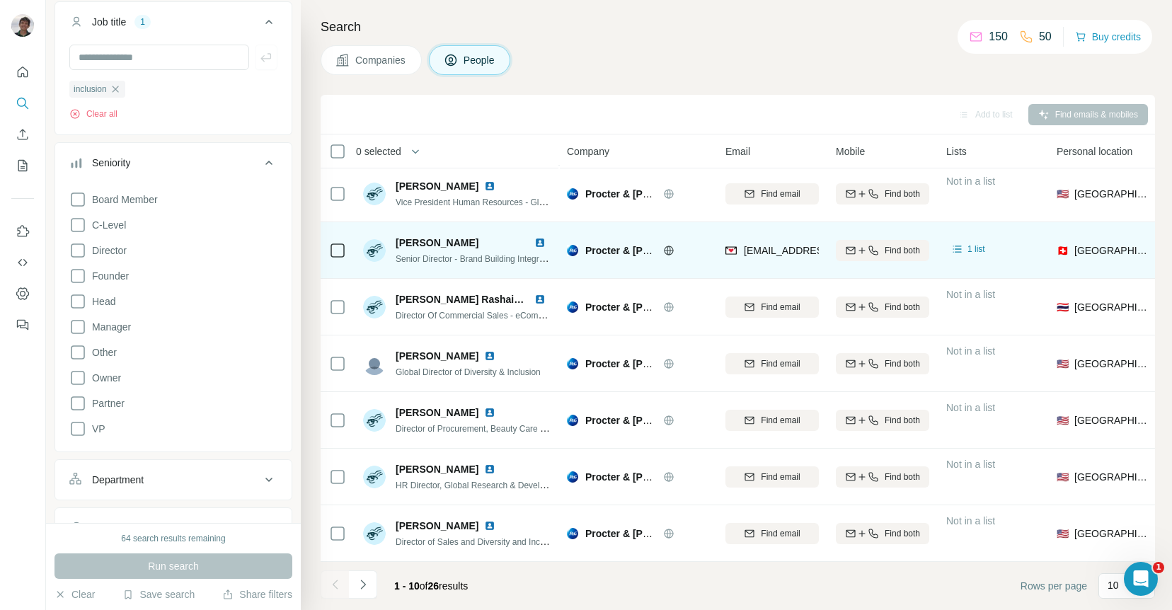
click at [440, 243] on span "[PERSON_NAME]" at bounding box center [437, 242] width 83 height 11
click at [345, 253] on icon at bounding box center [337, 250] width 17 height 17
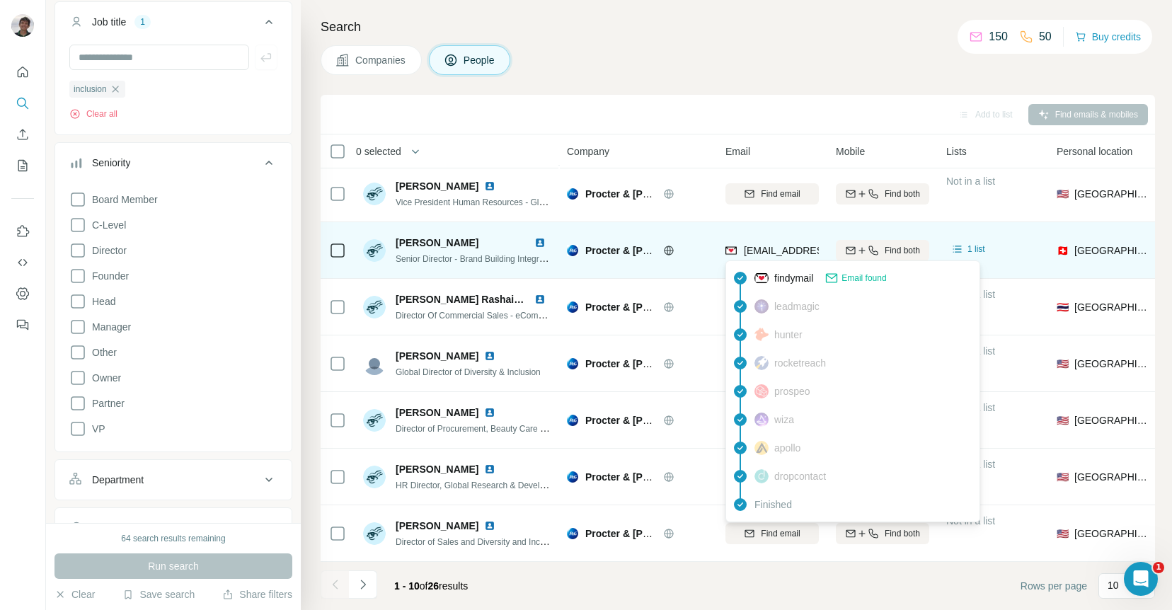
click at [777, 251] on span "[EMAIL_ADDRESS][DOMAIN_NAME]" at bounding box center [828, 250] width 168 height 11
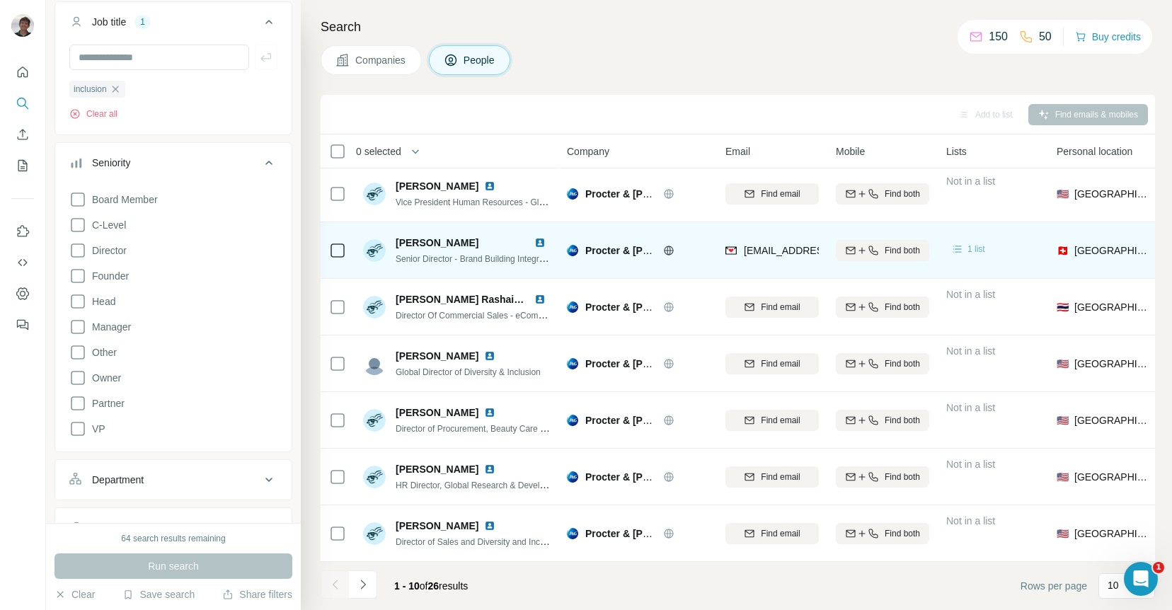
click at [976, 248] on span "1 list" at bounding box center [977, 249] width 18 height 13
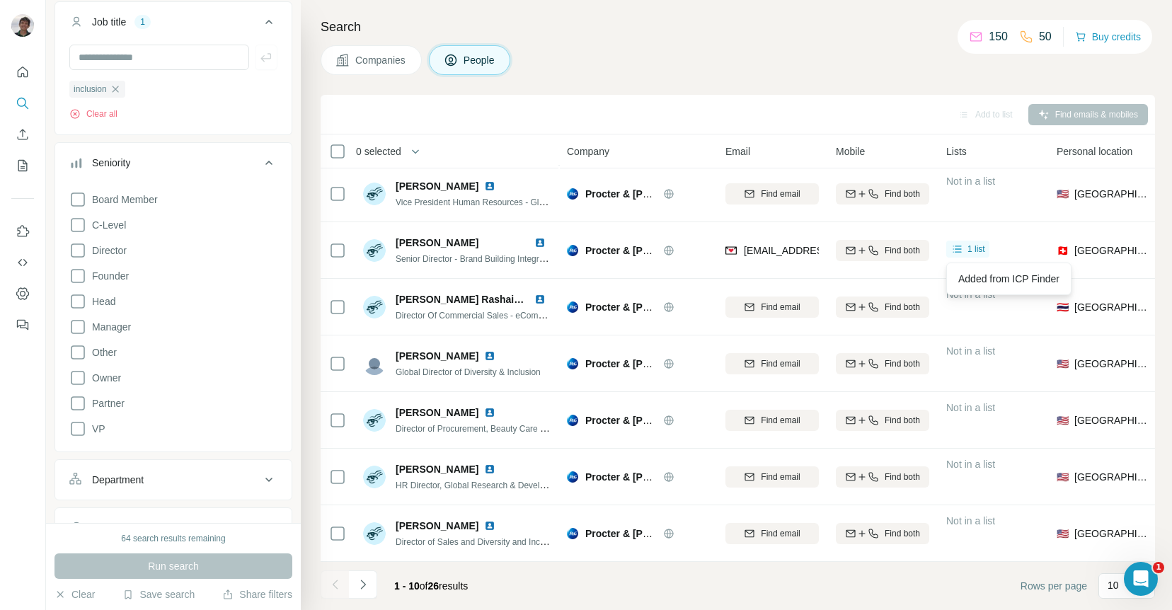
click at [659, 73] on div "Companies People" at bounding box center [738, 60] width 835 height 30
click at [733, 70] on div "Companies People" at bounding box center [738, 60] width 835 height 30
